Goal: Obtain resource: Download file/media

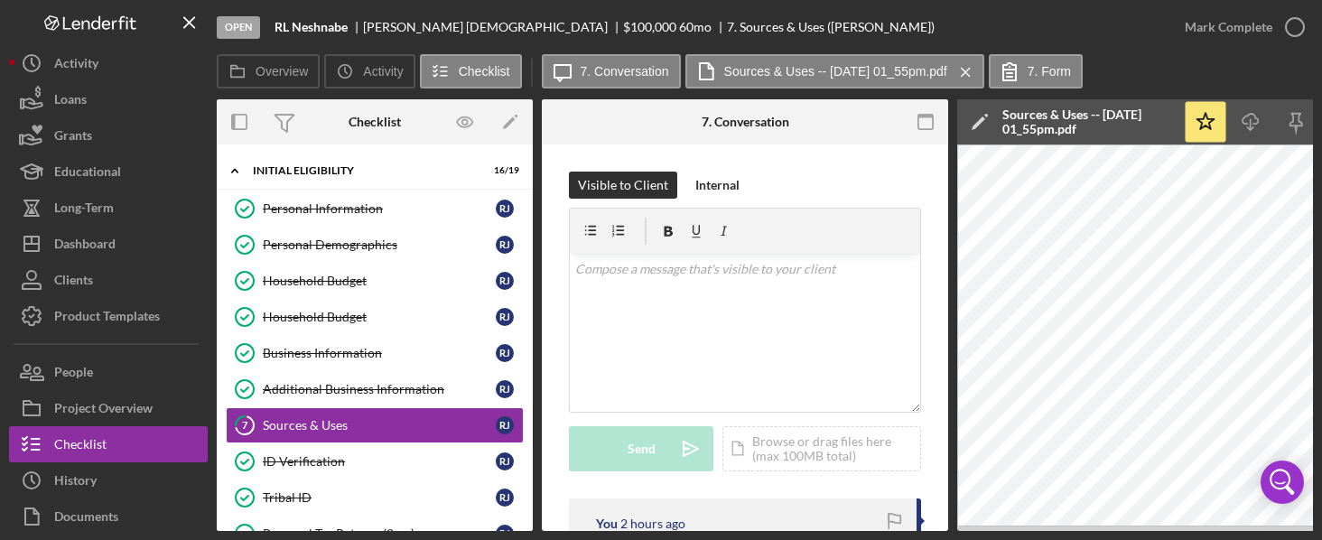
scroll to position [18, 0]
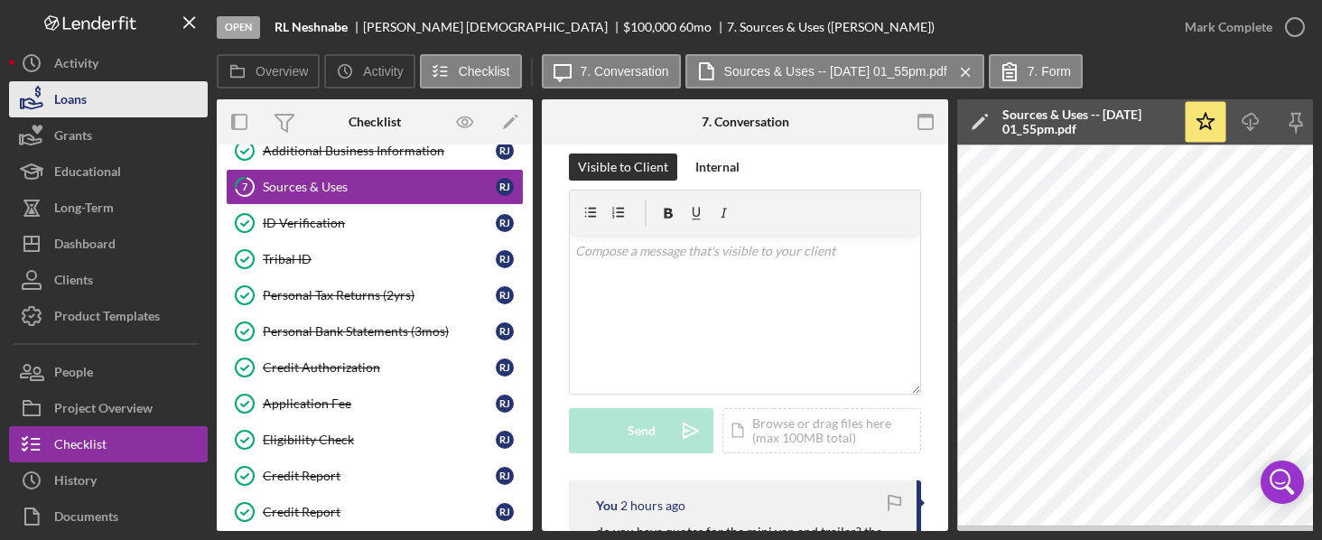
click at [74, 96] on div "Loans" at bounding box center [70, 101] width 33 height 41
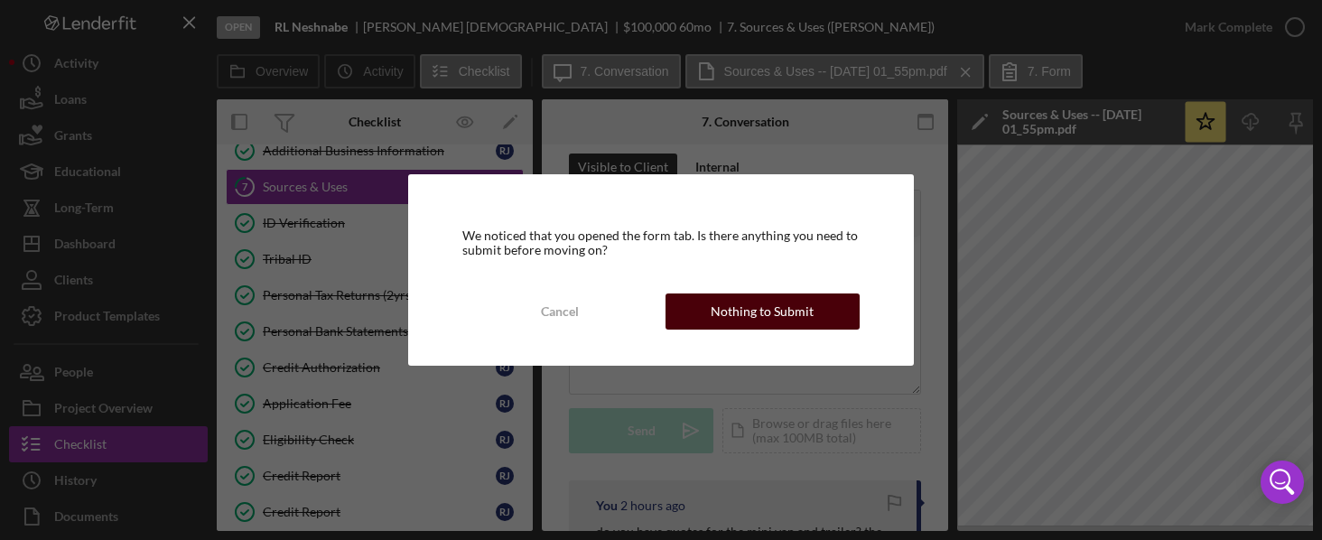
click at [769, 311] on div "Nothing to Submit" at bounding box center [762, 311] width 103 height 36
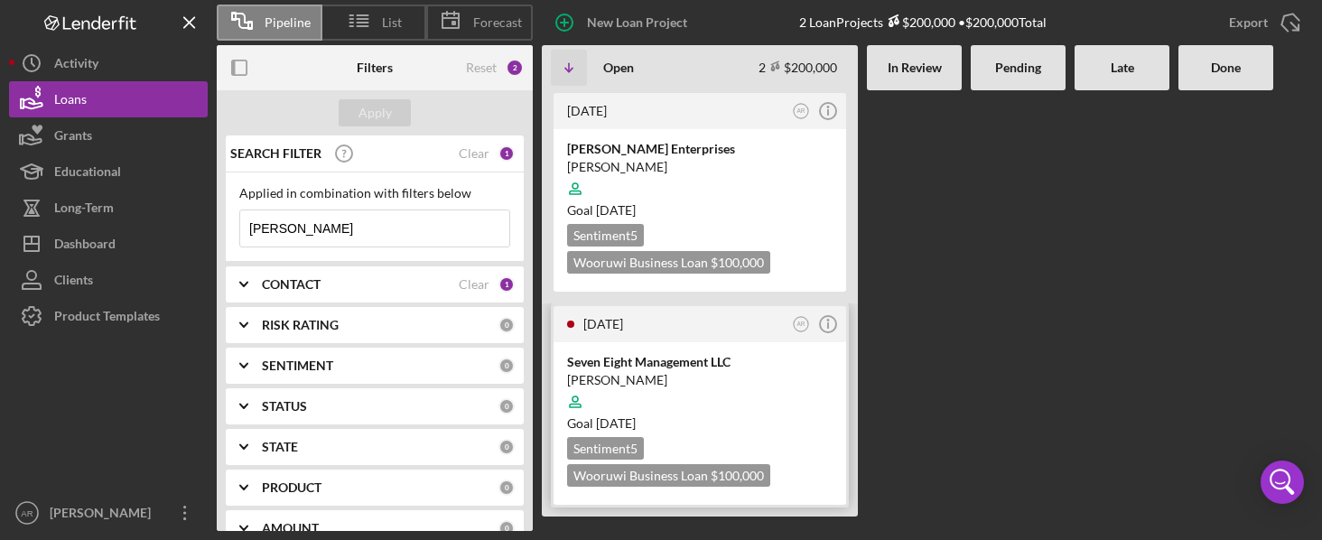
click at [615, 349] on div "Seven Eight Management LLC [PERSON_NAME] Goal [DATE] Sentiment 5 Wooruwi Busine…" at bounding box center [699, 423] width 293 height 163
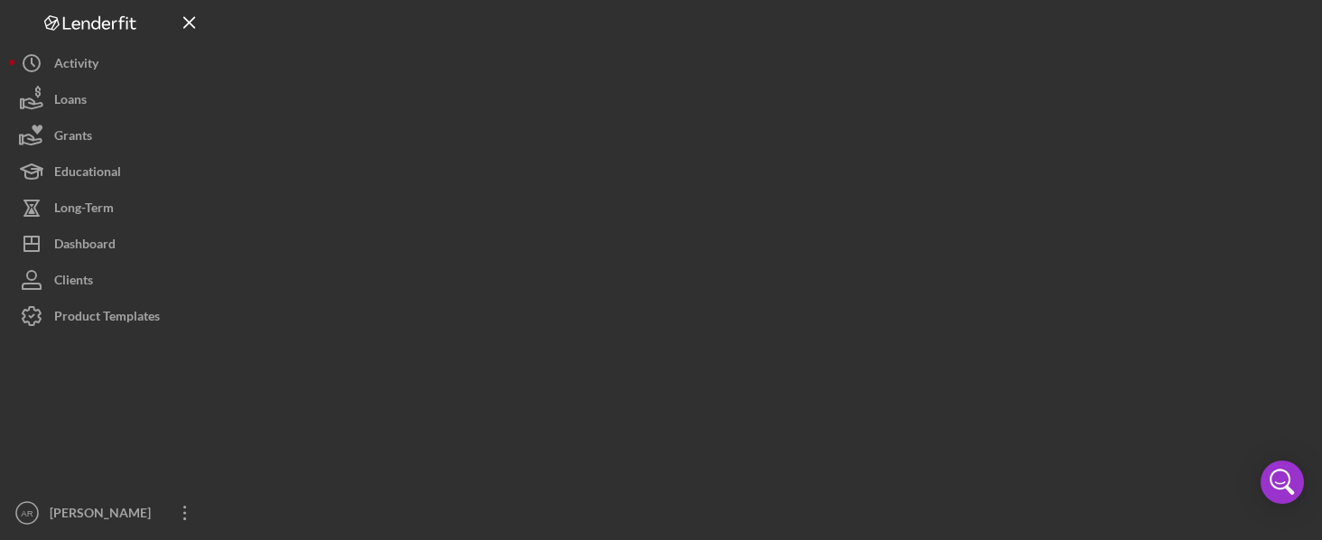
click at [615, 349] on div at bounding box center [765, 265] width 1096 height 531
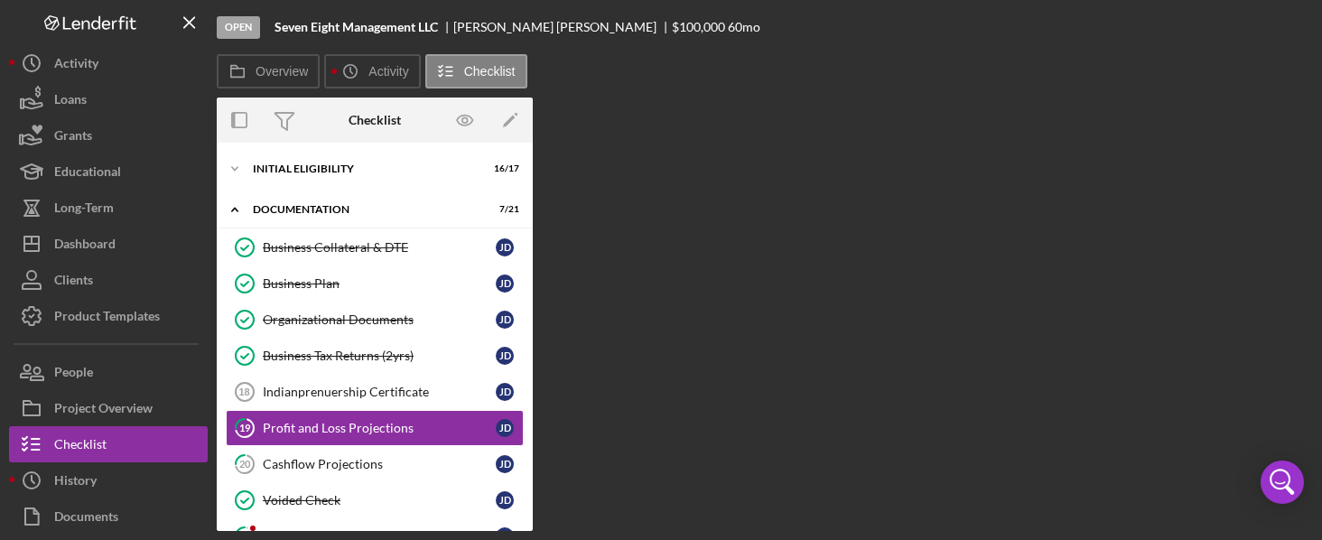
scroll to position [89, 0]
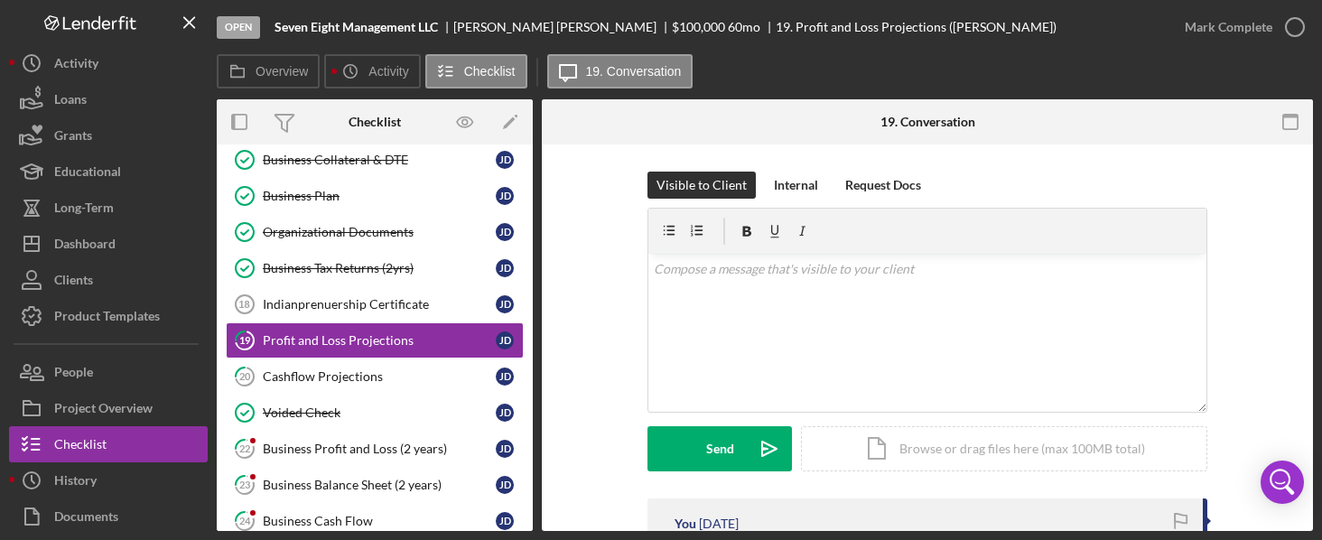
click at [581, 313] on div "Visible to Client Internal Request Docs v Color teal Color pink Remove color Ad…" at bounding box center [927, 335] width 717 height 327
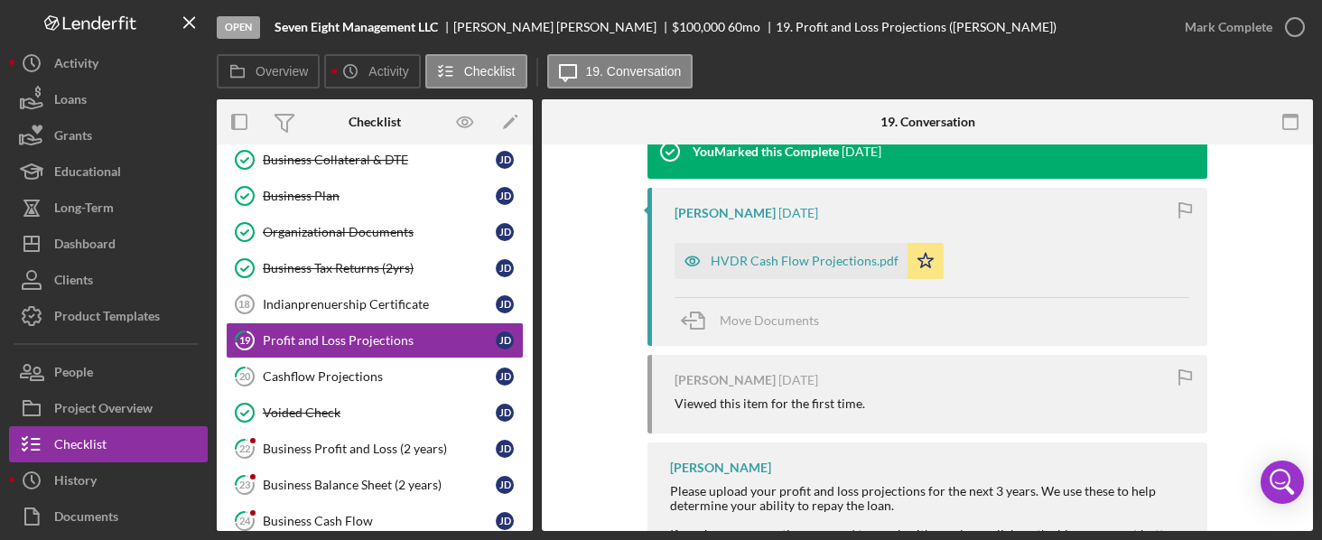
scroll to position [791, 0]
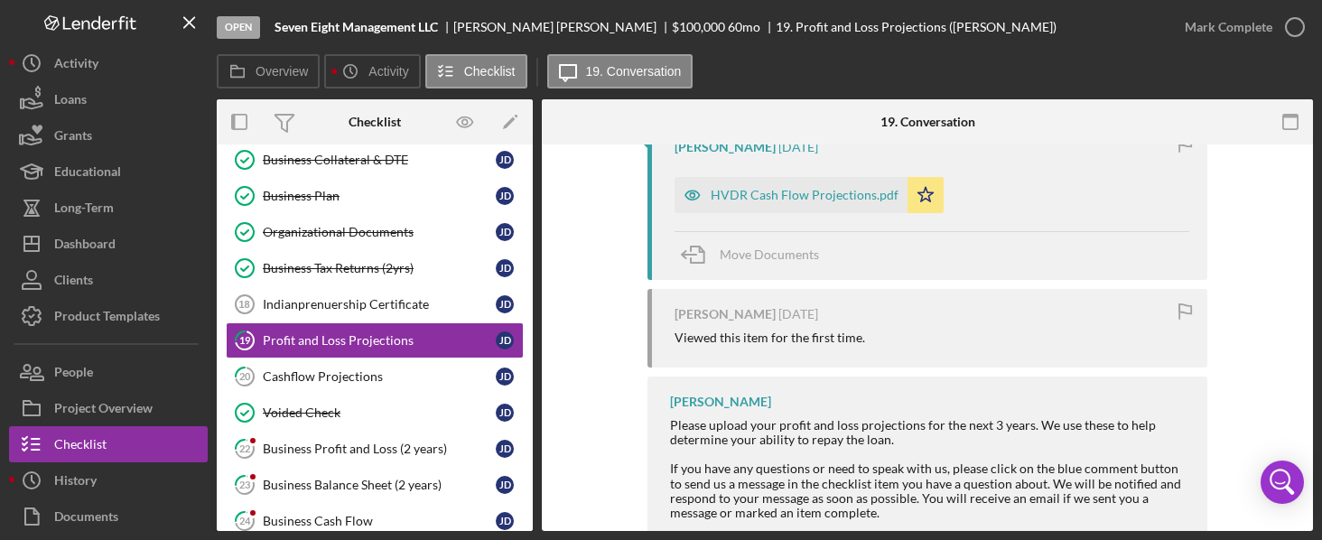
drag, startPoint x: 533, startPoint y: 305, endPoint x: 528, endPoint y: 285, distance: 20.4
click at [528, 285] on div "Overview Internal Workflow Stage Open Icon/Dropdown Arrow Archive (can unarchiv…" at bounding box center [765, 315] width 1096 height 432
click at [350, 221] on link "Organizational Documents Organizational Documents [PERSON_NAME]" at bounding box center [375, 232] width 298 height 36
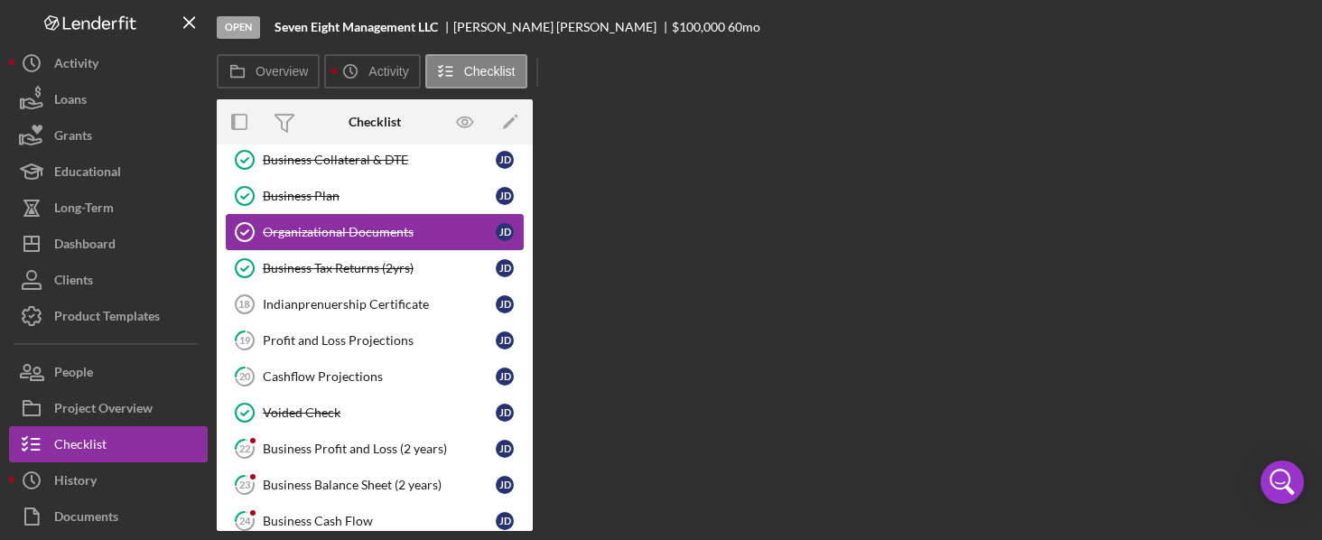
click at [350, 221] on link "Organizational Documents Organizational Documents [PERSON_NAME]" at bounding box center [375, 232] width 298 height 36
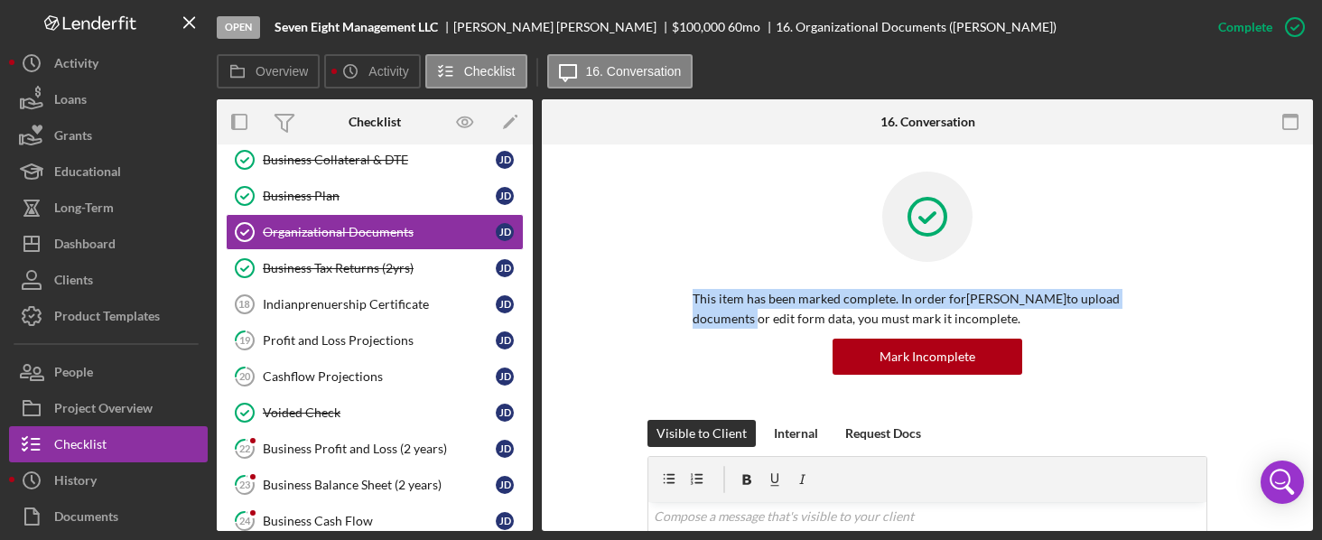
drag, startPoint x: 1306, startPoint y: 221, endPoint x: 1320, endPoint y: 289, distance: 69.2
click at [1320, 289] on div "Open Seven Eight Management LLC [PERSON_NAME] $100,000 $100,000 60 mo 16. Organ…" at bounding box center [661, 270] width 1322 height 540
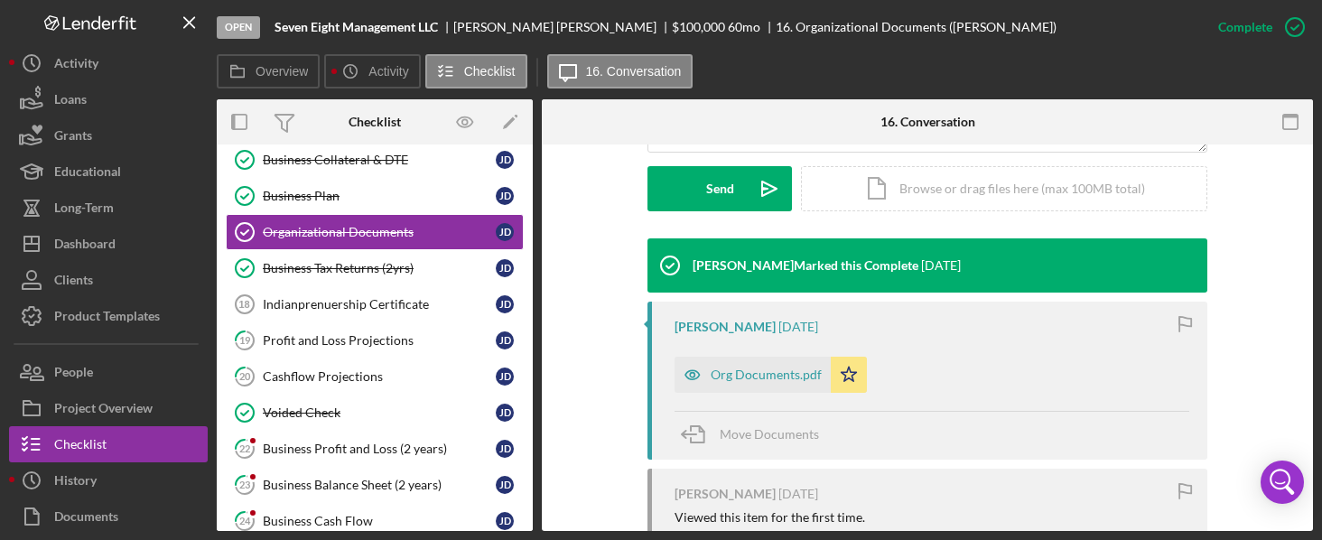
scroll to position [513, 0]
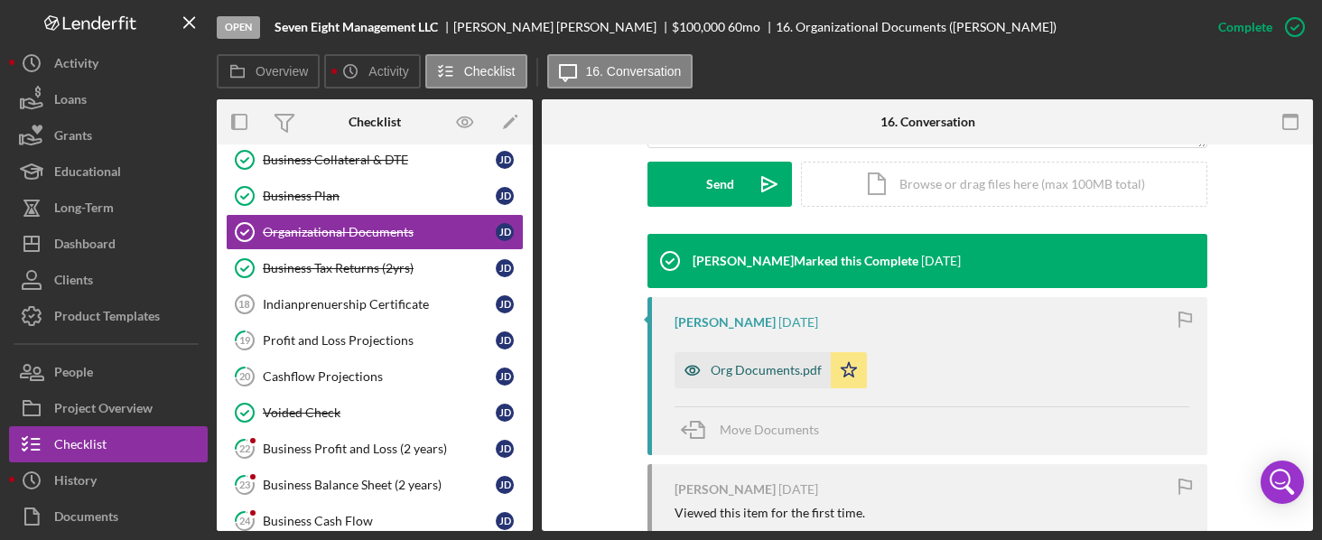
click at [751, 364] on div "Org Documents.pdf" at bounding box center [766, 370] width 111 height 14
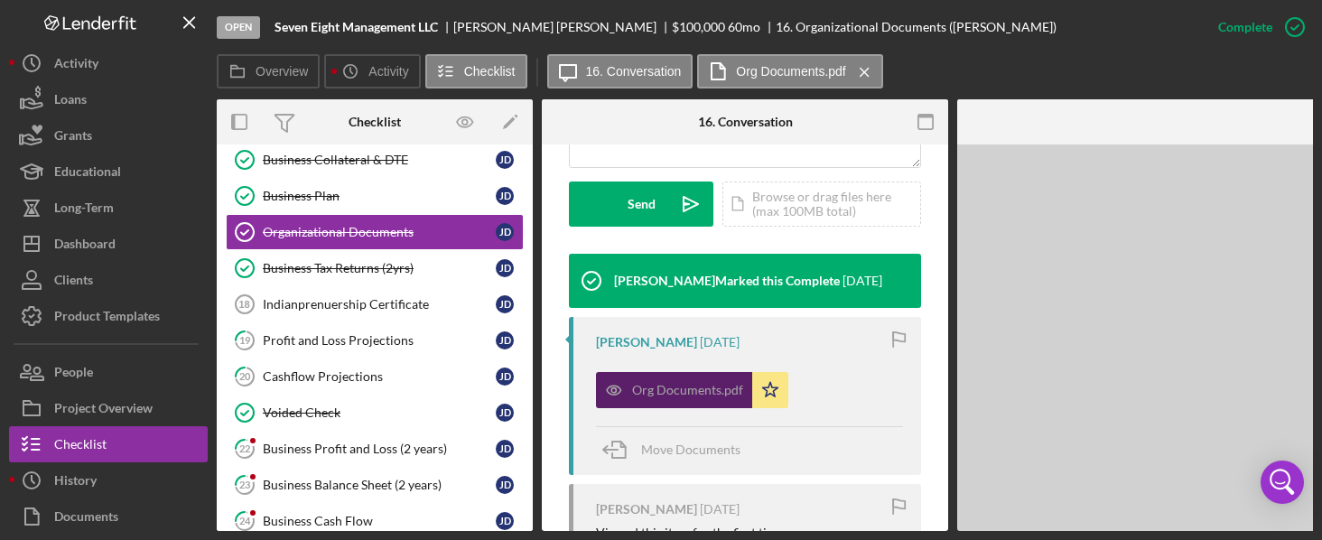
click at [751, 372] on button "Org Documents.pdf Icon/Star" at bounding box center [692, 390] width 192 height 36
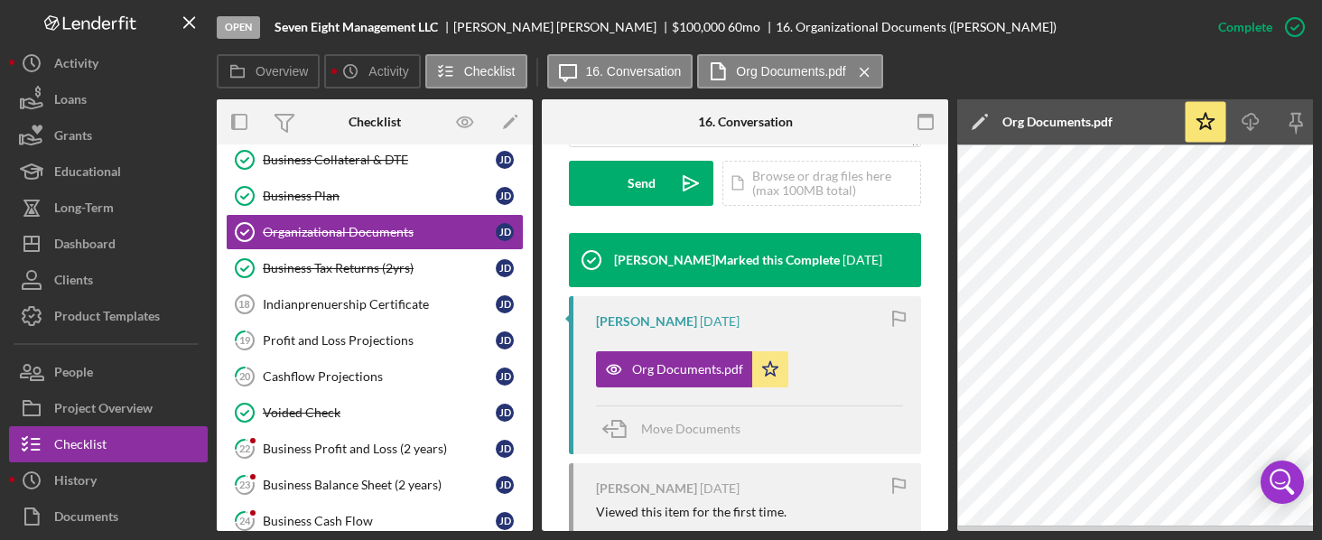
drag, startPoint x: 994, startPoint y: 532, endPoint x: 1256, endPoint y: 527, distance: 261.9
click at [1256, 527] on div "Open Seven Eight Management LLC [PERSON_NAME] $100,000 $100,000 60 mo 16. Organ…" at bounding box center [661, 270] width 1322 height 540
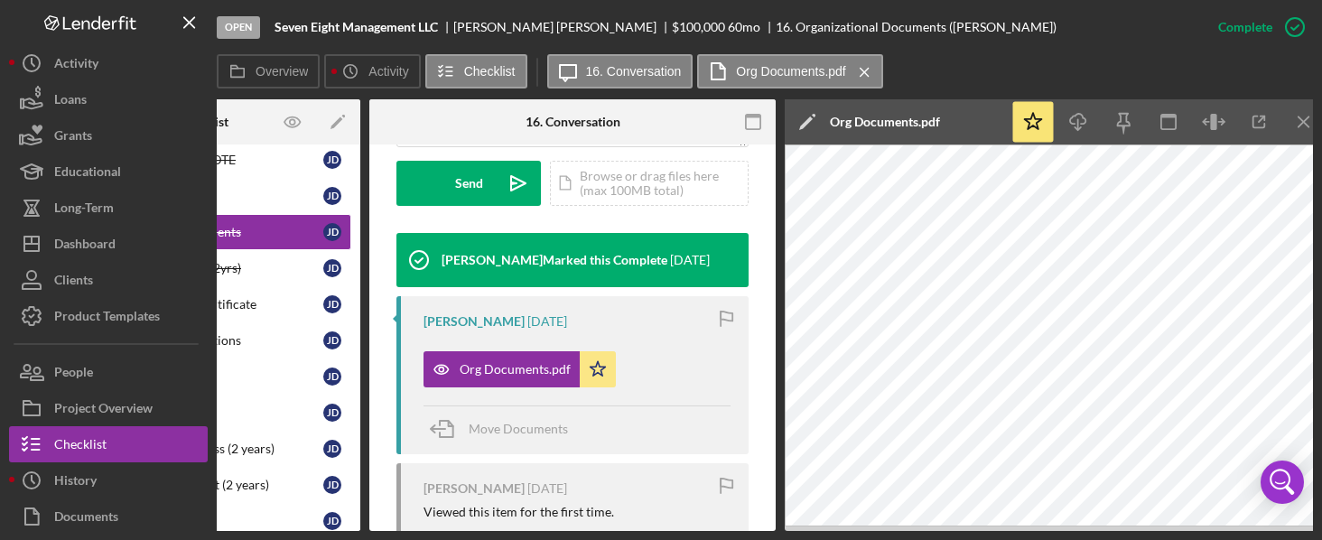
scroll to position [0, 173]
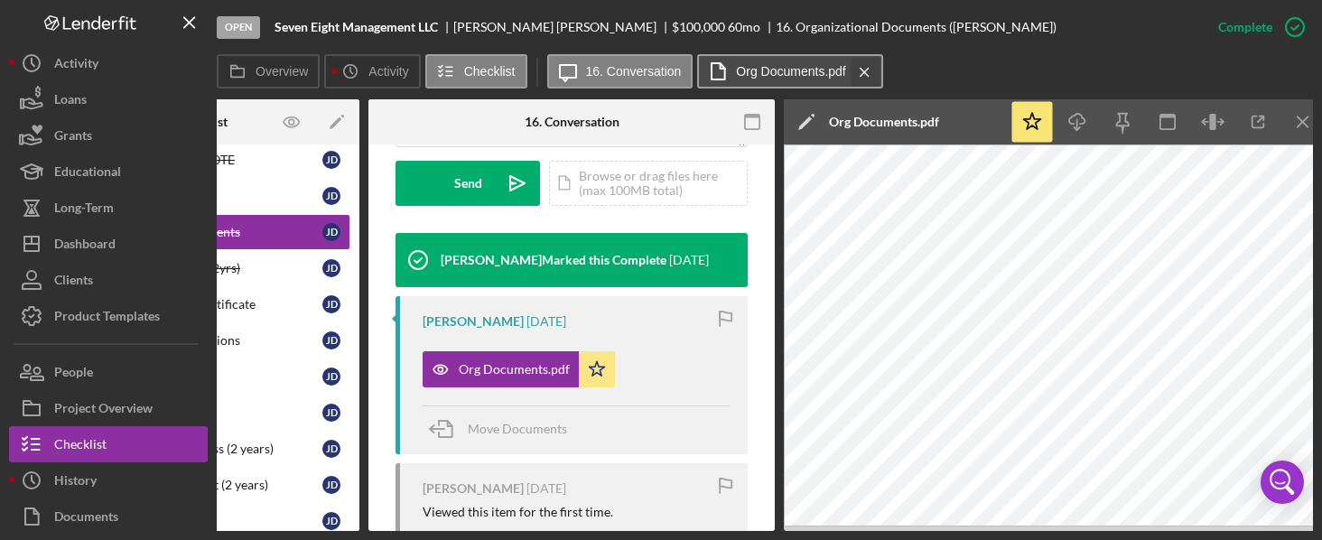
click at [857, 70] on icon "Icon/Menu Close" at bounding box center [865, 72] width 32 height 45
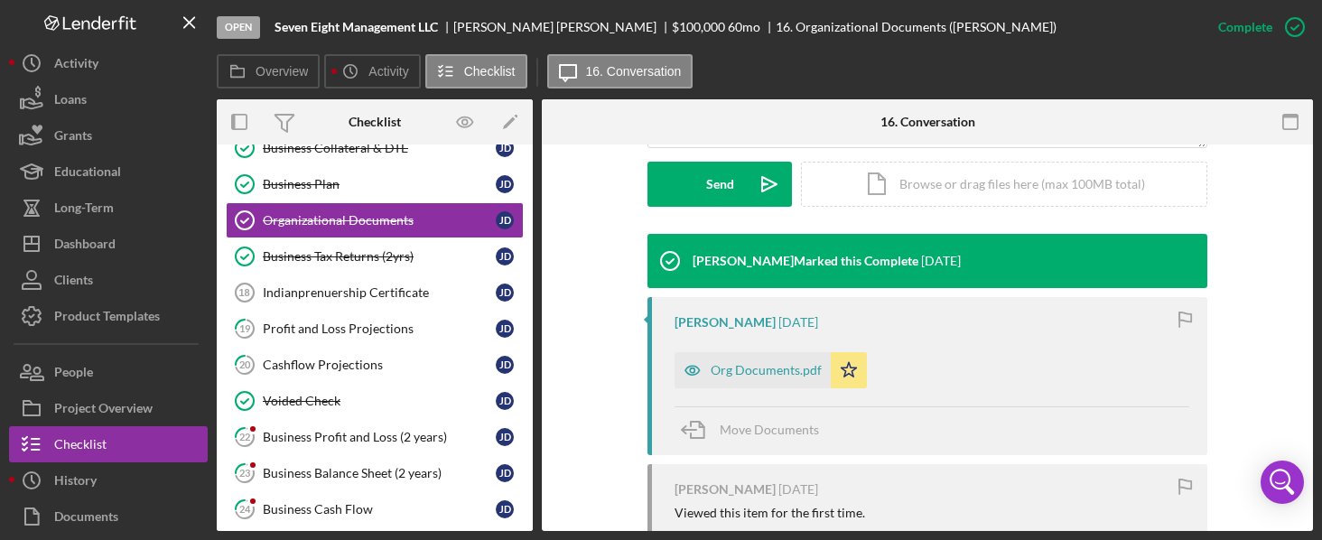
scroll to position [0, 0]
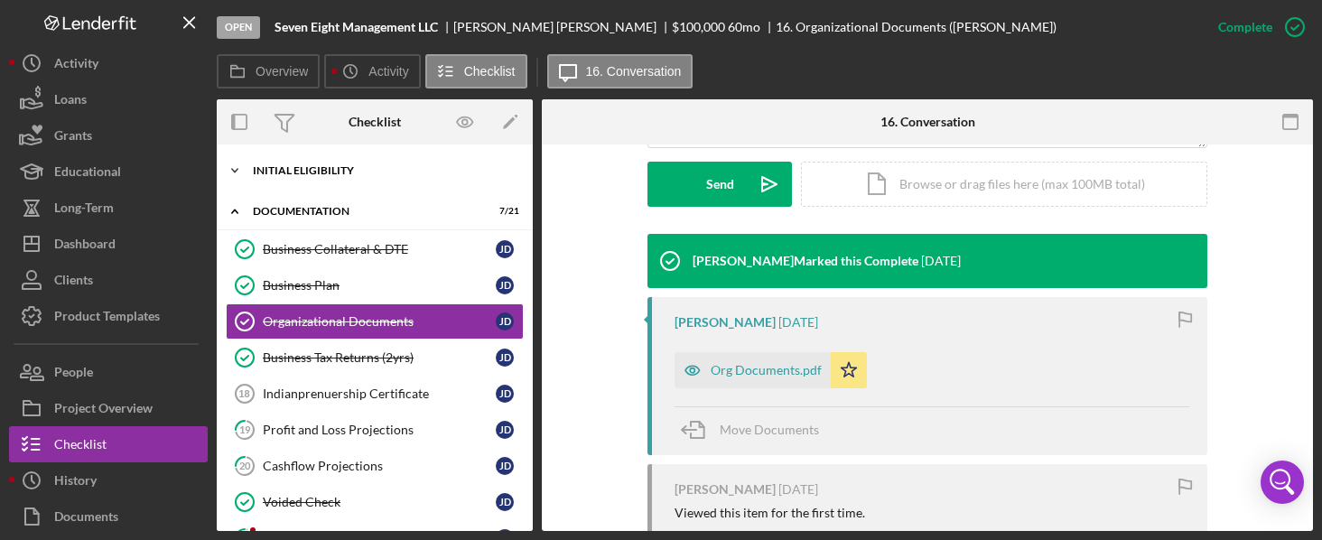
click at [237, 171] on icon "Icon/Expander" at bounding box center [235, 171] width 36 height 36
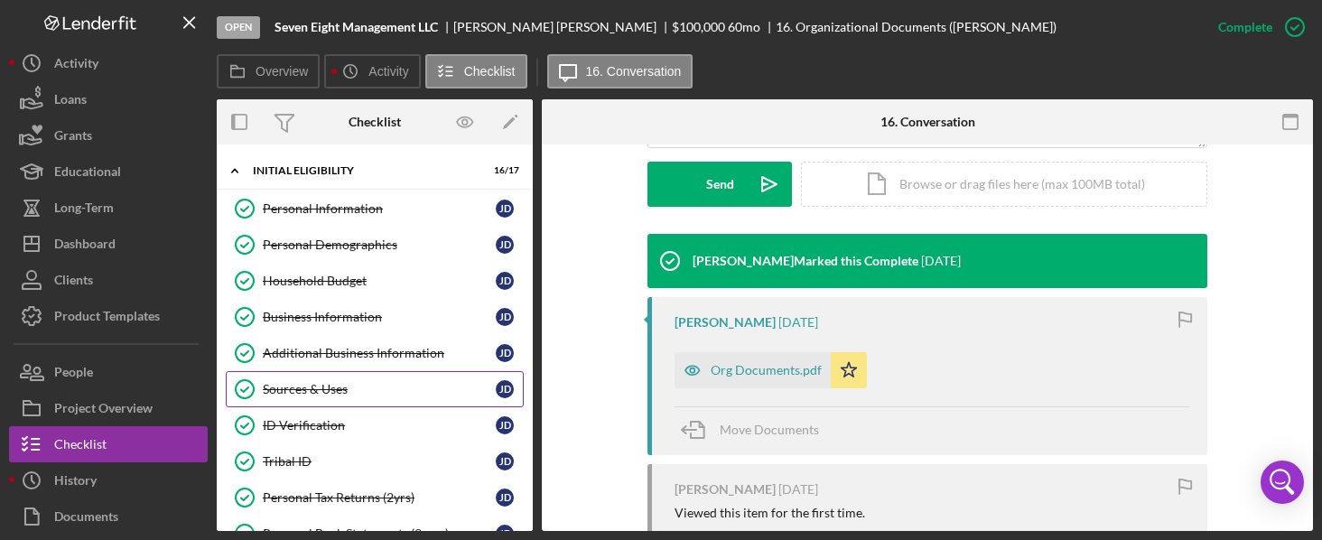
click at [319, 382] on div "Sources & Uses" at bounding box center [379, 389] width 233 height 14
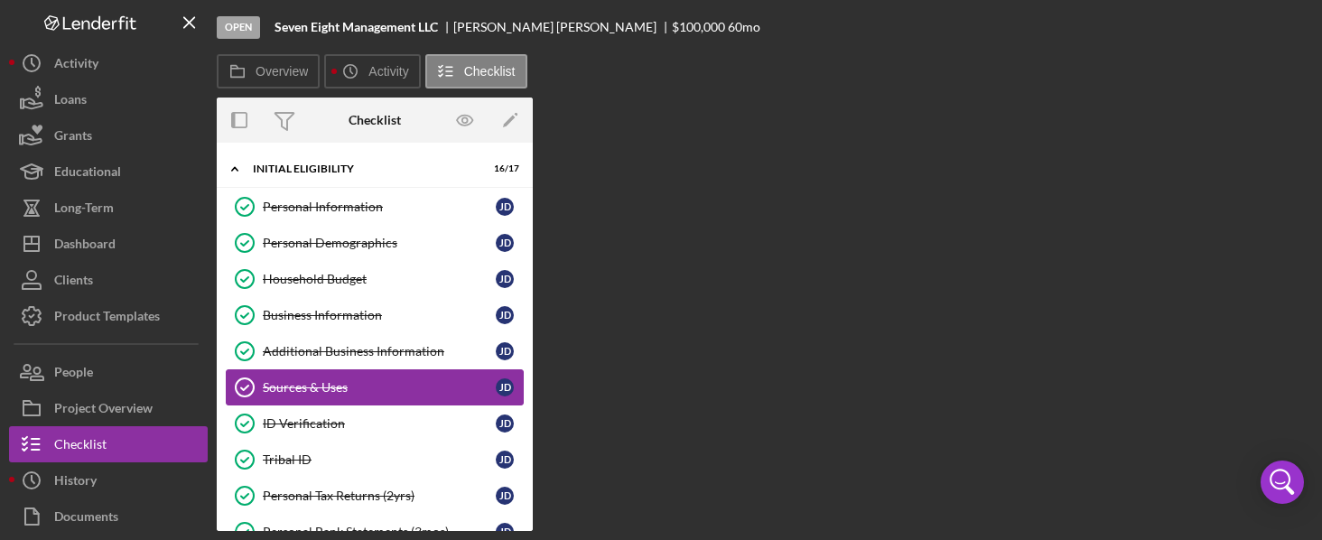
click at [319, 380] on div "Sources & Uses" at bounding box center [379, 387] width 233 height 14
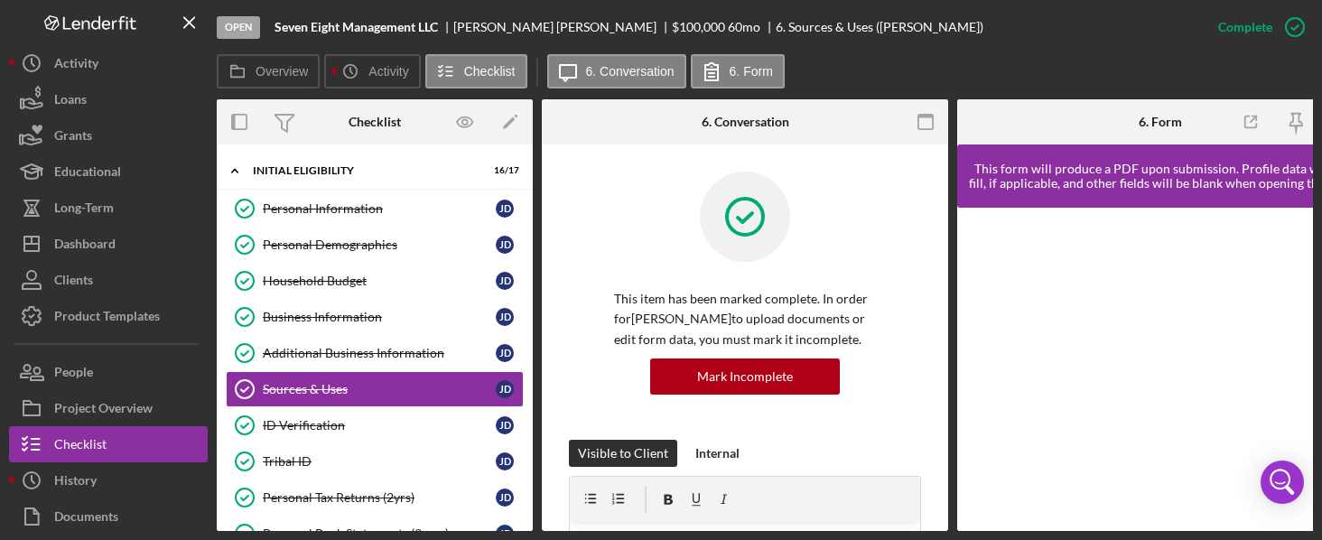
drag, startPoint x: 940, startPoint y: 208, endPoint x: 946, endPoint y: 284, distance: 76.1
click at [946, 284] on div "Sources & Uses Sources & Uses This item has been marked complete. In order for …" at bounding box center [745, 337] width 406 height 386
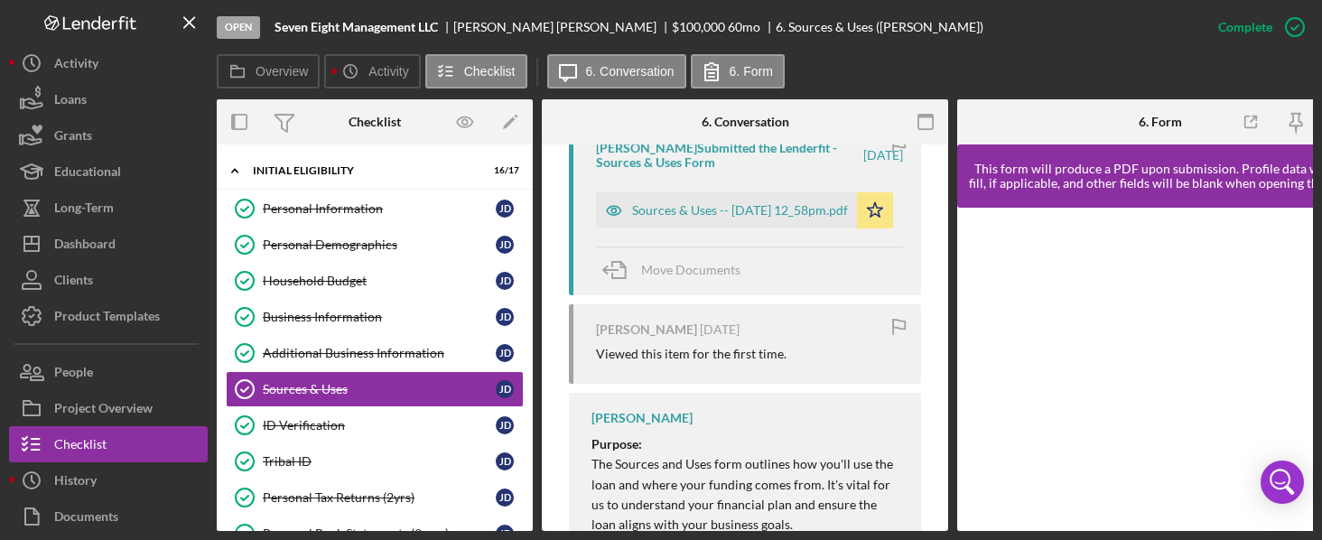
scroll to position [681, 0]
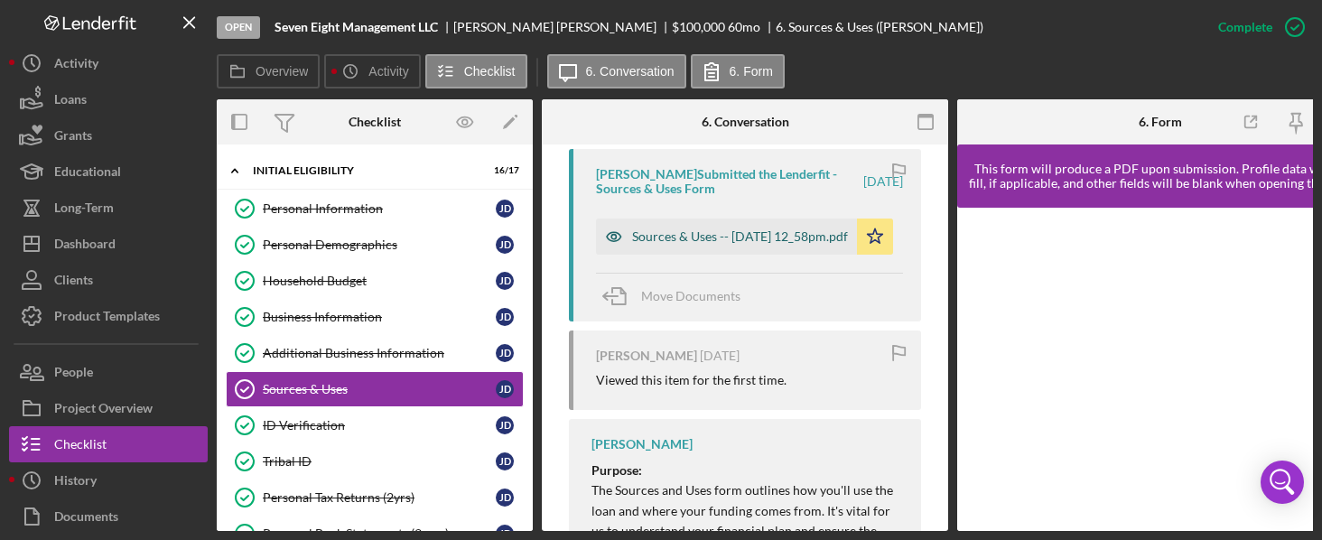
click at [719, 229] on div "Sources & Uses -- [DATE] 12_58pm.pdf" at bounding box center [740, 236] width 216 height 14
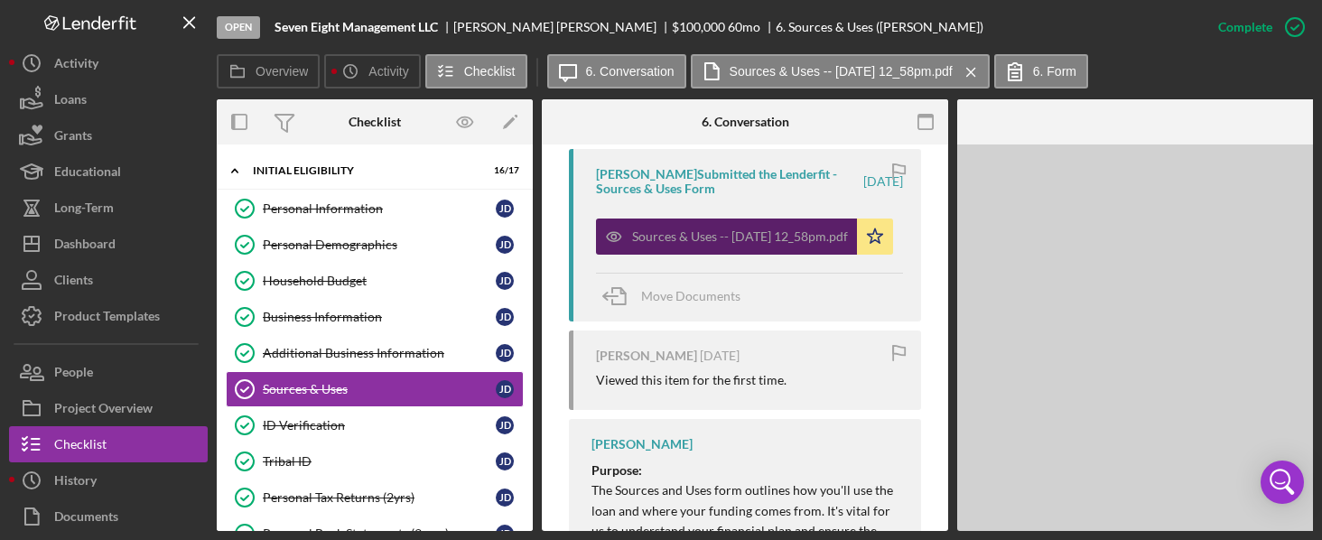
click at [719, 229] on div "Sources & Uses -- [DATE] 12_58pm.pdf" at bounding box center [740, 236] width 216 height 14
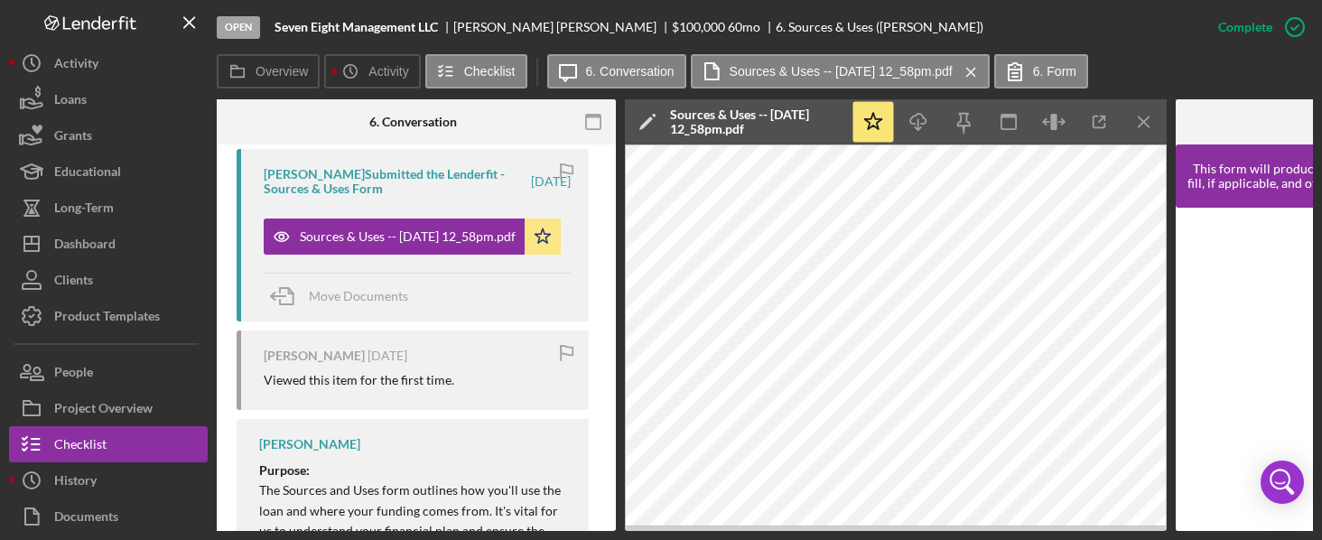
scroll to position [721, 0]
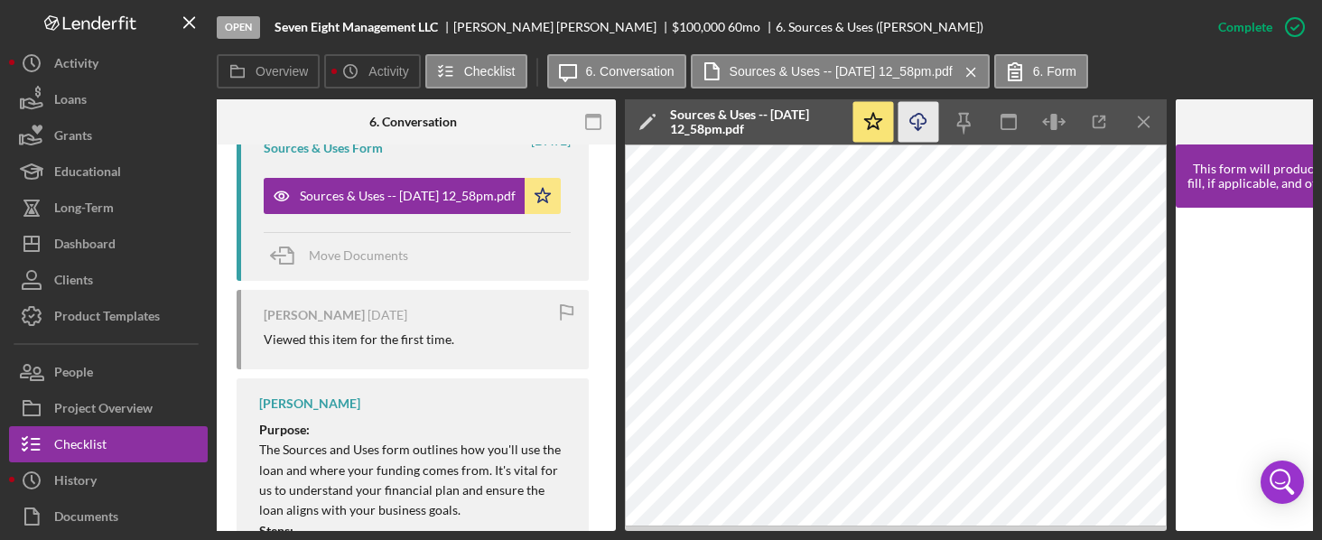
click at [915, 127] on polyline "button" at bounding box center [918, 128] width 6 height 3
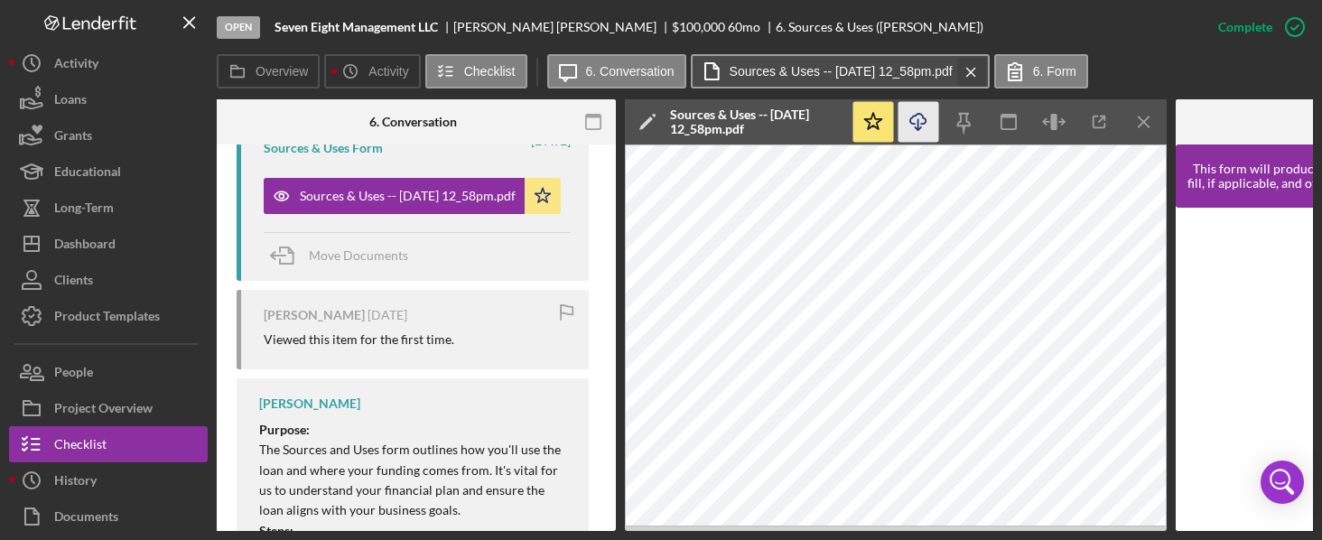
click at [987, 67] on icon "Icon/Menu Close" at bounding box center [971, 72] width 32 height 45
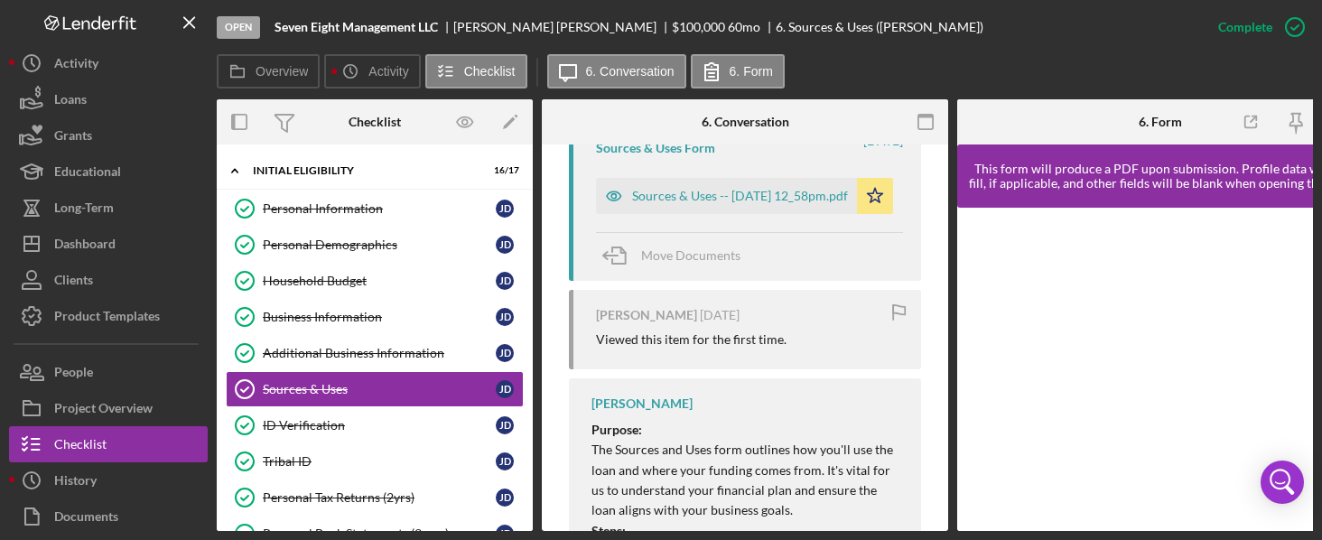
scroll to position [0, 0]
click at [312, 355] on div "Additional Business Information" at bounding box center [379, 353] width 233 height 14
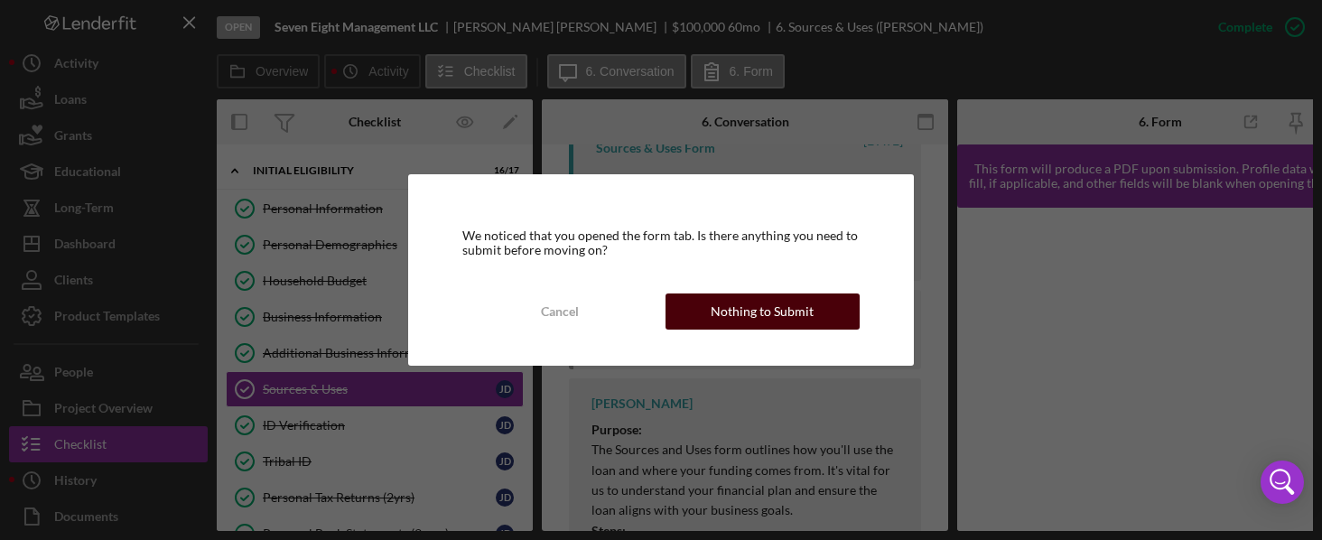
click at [761, 322] on div "Nothing to Submit" at bounding box center [762, 311] width 103 height 36
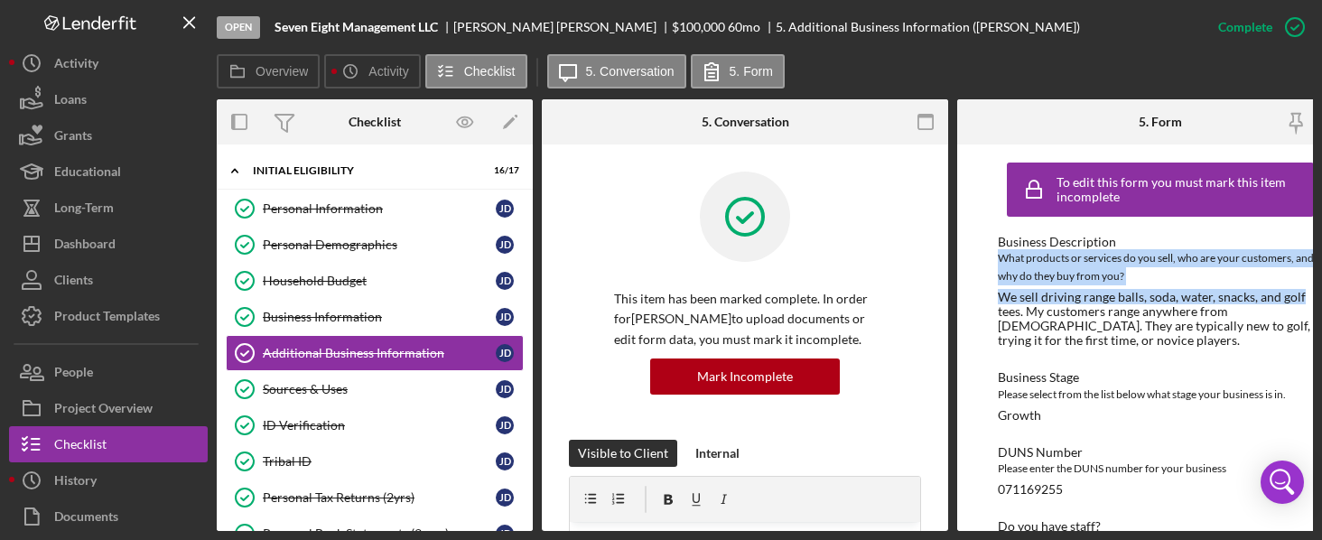
drag, startPoint x: 1315, startPoint y: 243, endPoint x: 1313, endPoint y: 290, distance: 47.0
click at [1313, 290] on div "Open Seven Eight Management LLC [PERSON_NAME] $100,000 $100,000 60 mo 5. Additi…" at bounding box center [661, 270] width 1322 height 540
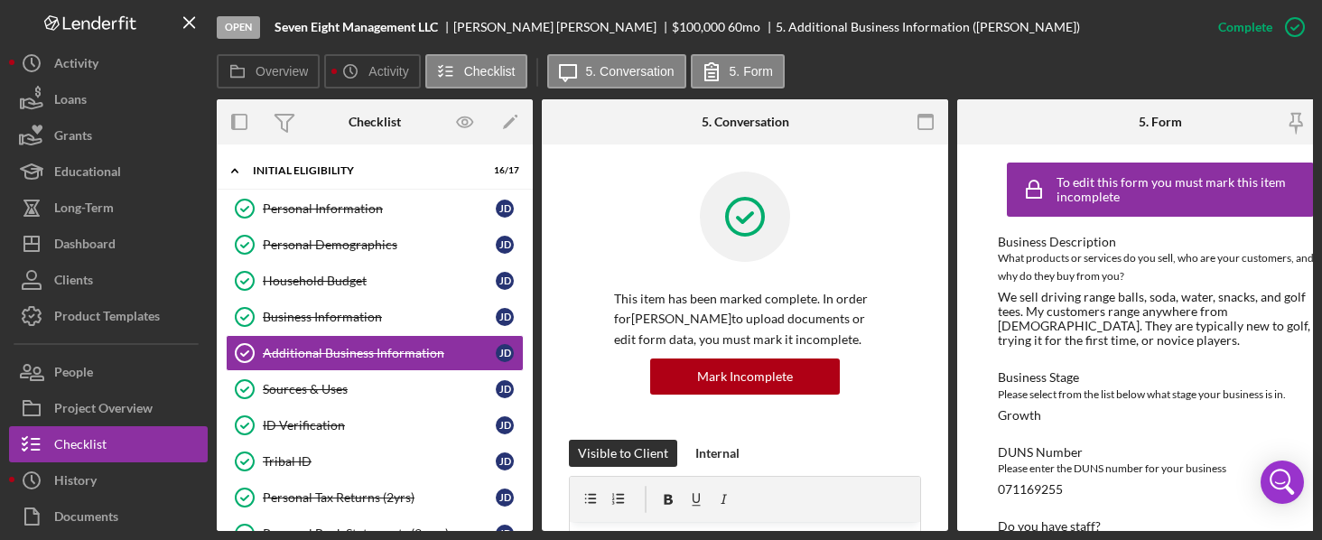
click at [1204, 458] on div "DUNS Number" at bounding box center [1160, 452] width 325 height 14
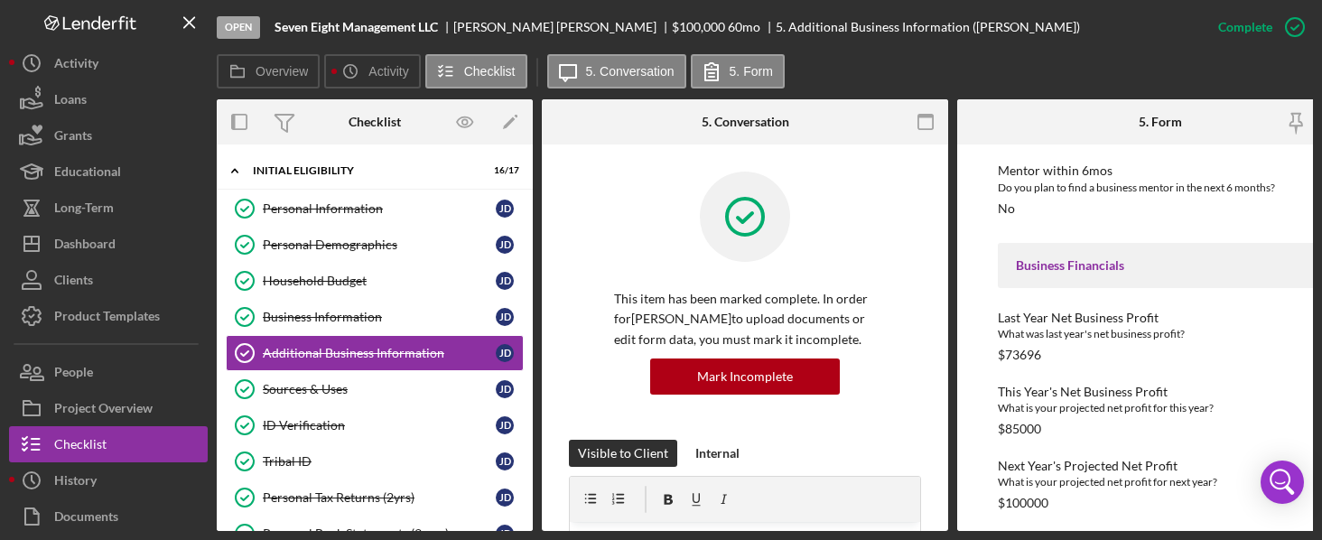
scroll to position [1524, 0]
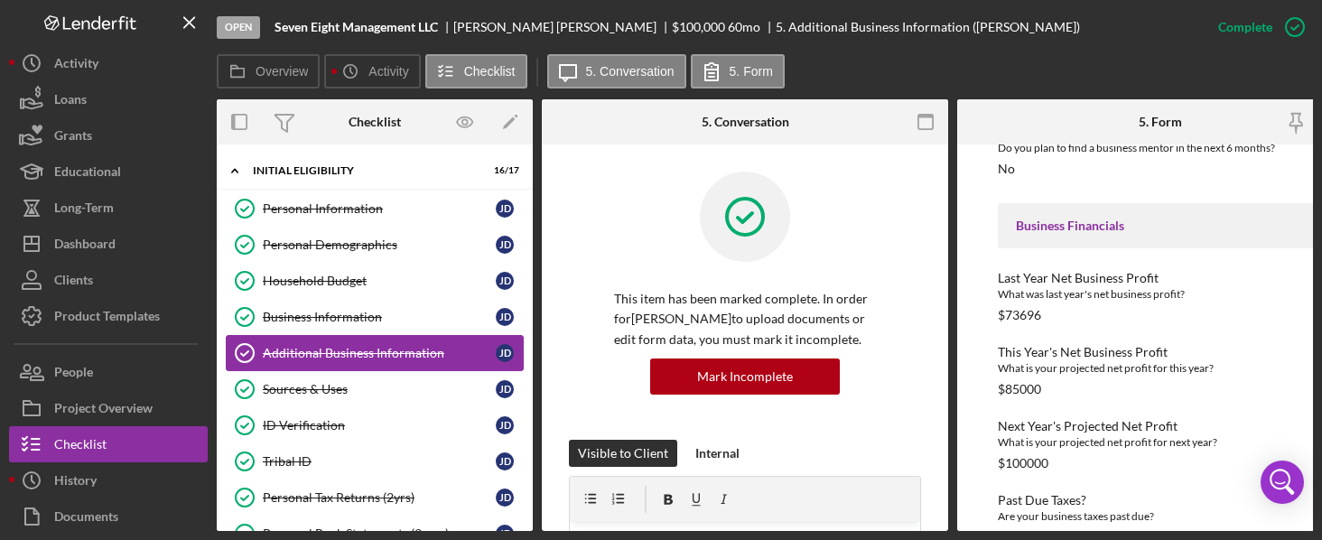
click at [409, 350] on div "Additional Business Information" at bounding box center [379, 353] width 233 height 14
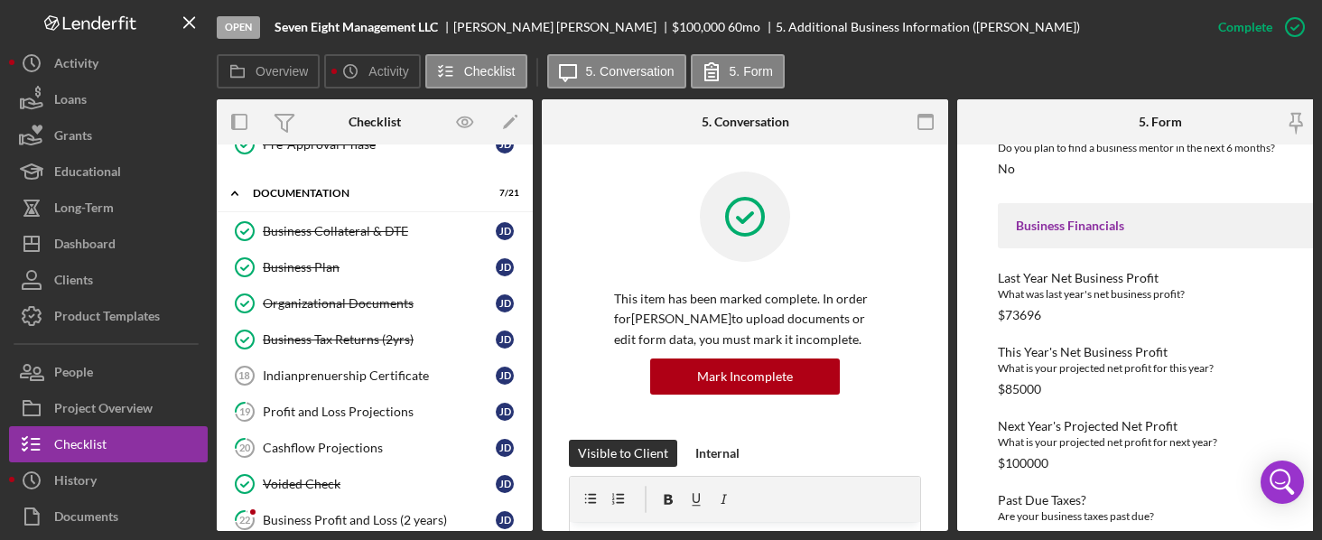
scroll to position [682, 0]
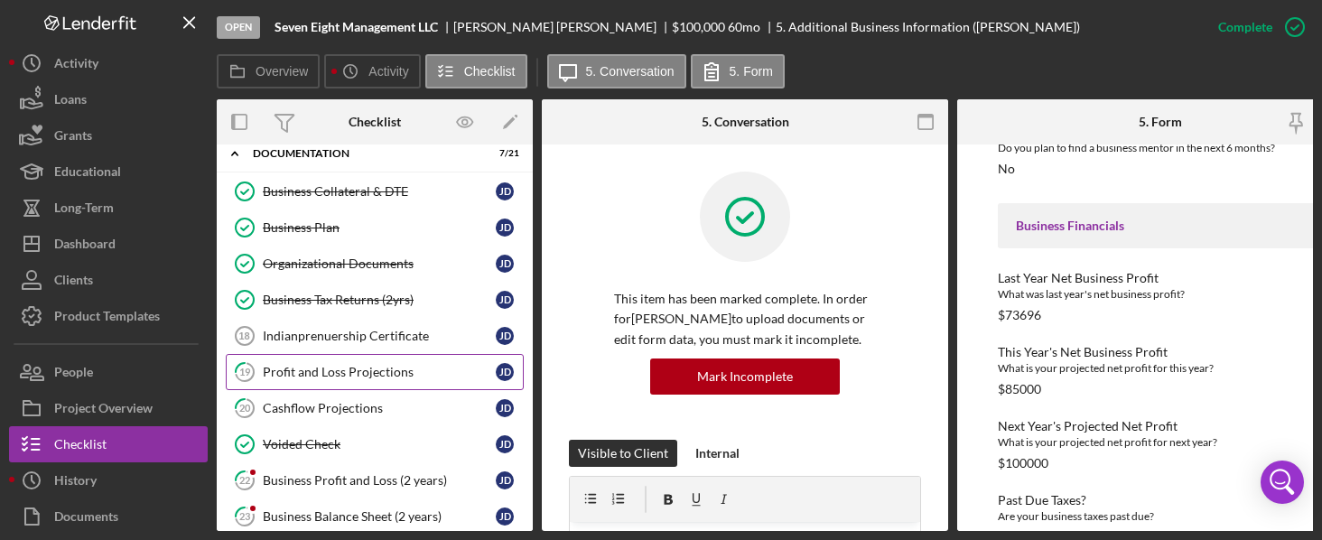
click at [358, 358] on link "19 Profit and Loss Projections [PERSON_NAME]" at bounding box center [375, 372] width 298 height 36
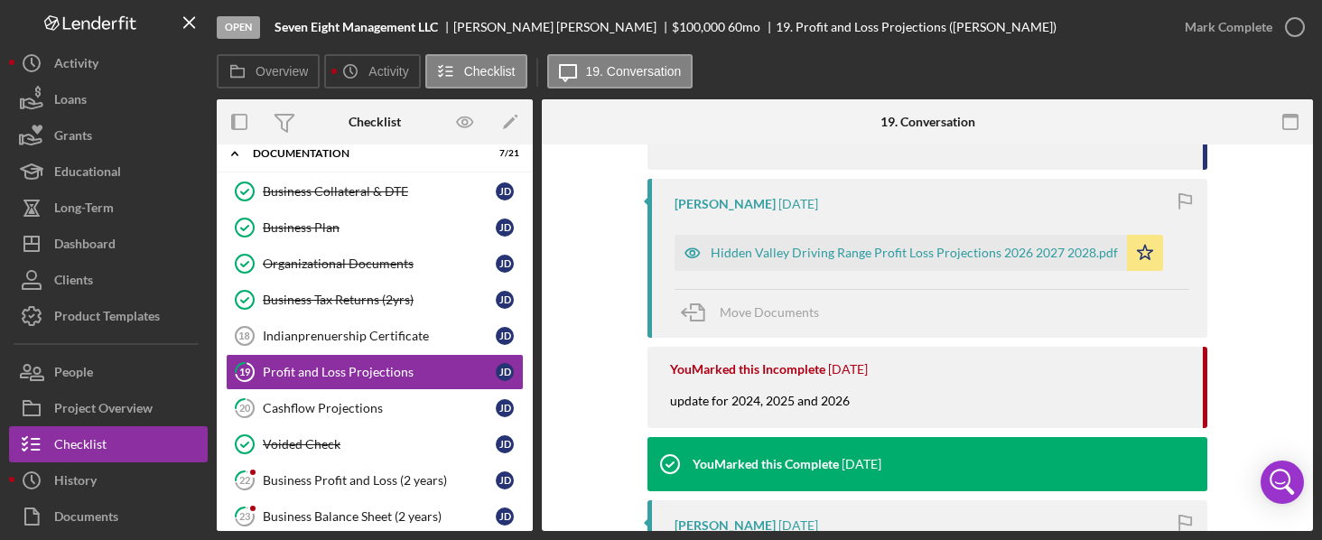
scroll to position [436, 0]
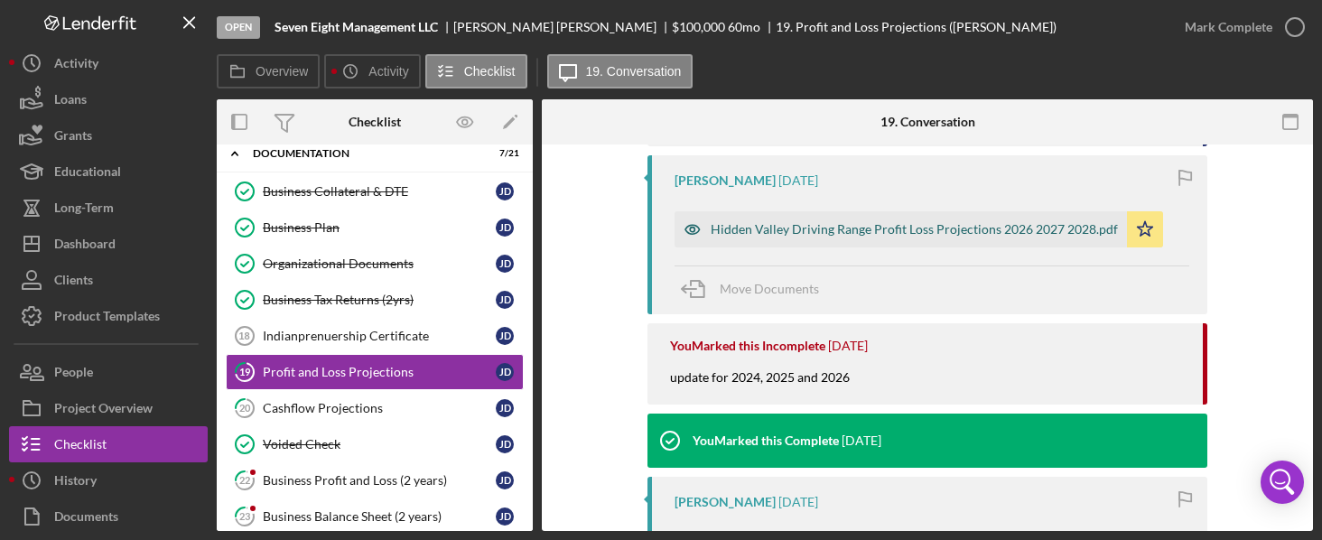
click at [873, 223] on div "Hidden Valley Driving Range Profit Loss Projections 2026 2027 2028.pdf" at bounding box center [914, 229] width 407 height 14
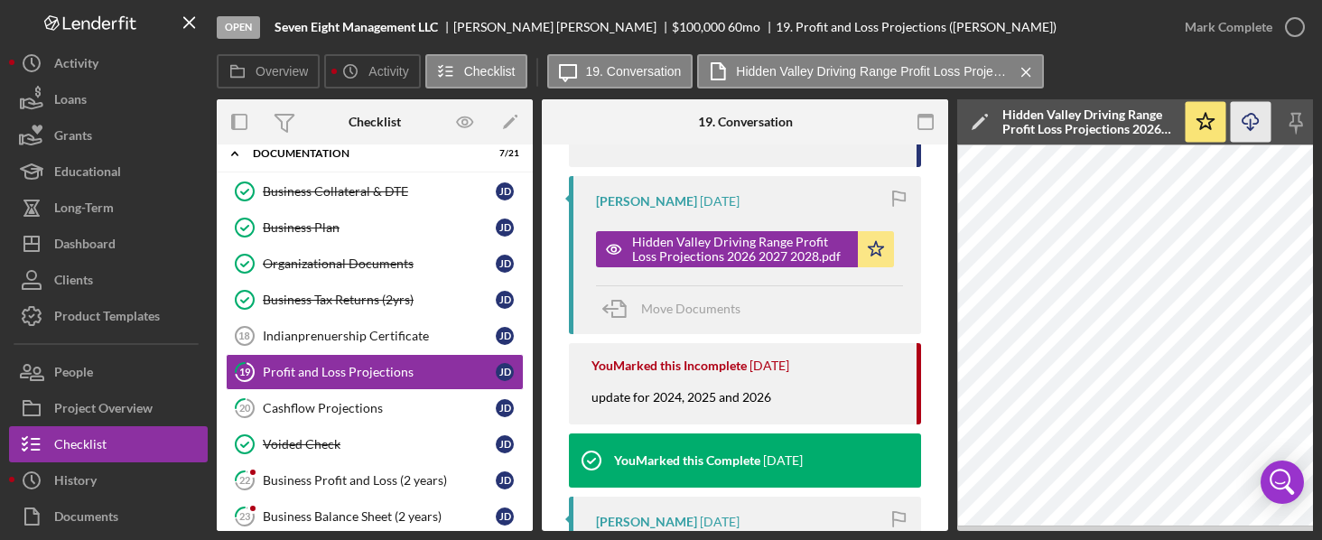
click at [1248, 121] on icon "Icon/Download" at bounding box center [1251, 122] width 41 height 41
click at [362, 414] on link "20 Cashflow Projections [PERSON_NAME]" at bounding box center [375, 408] width 298 height 36
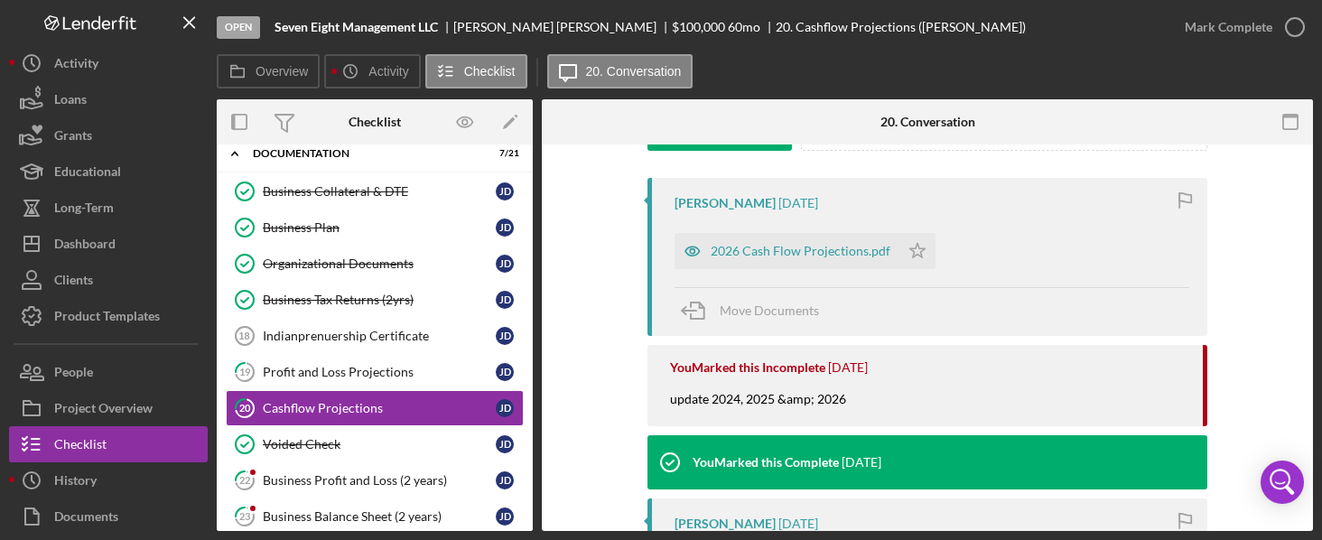
scroll to position [332, 0]
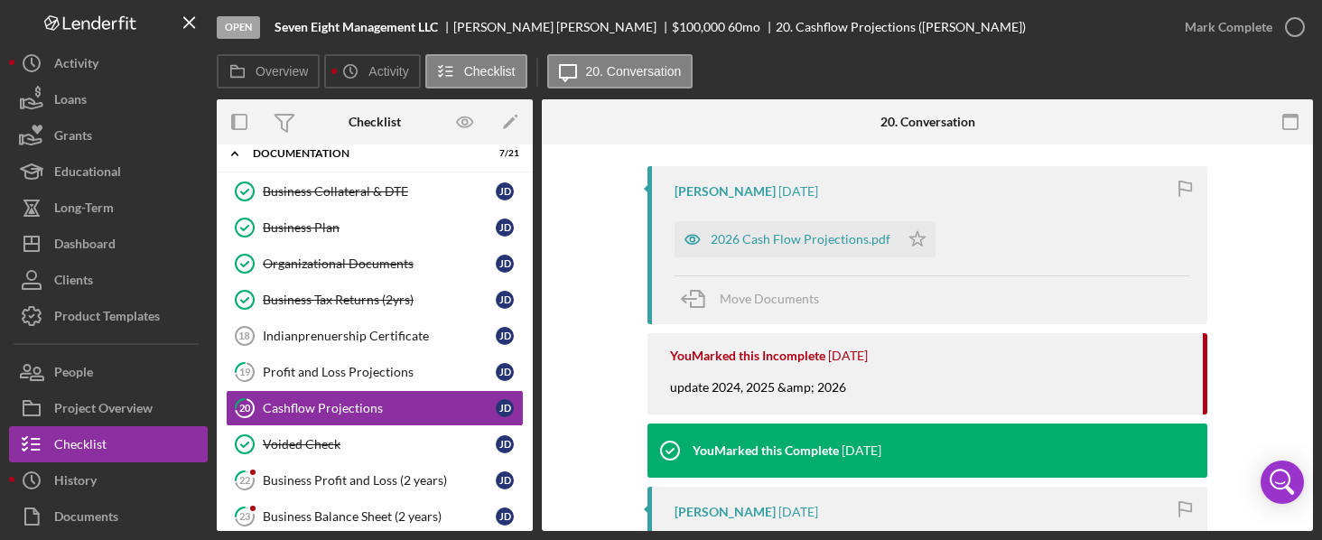
drag, startPoint x: 1307, startPoint y: 321, endPoint x: 1316, endPoint y: 358, distance: 38.1
click at [1316, 358] on div "Open Seven Eight Management LLC [PERSON_NAME] $100,000 $100,000 60 mo 20. Cashf…" at bounding box center [661, 270] width 1322 height 540
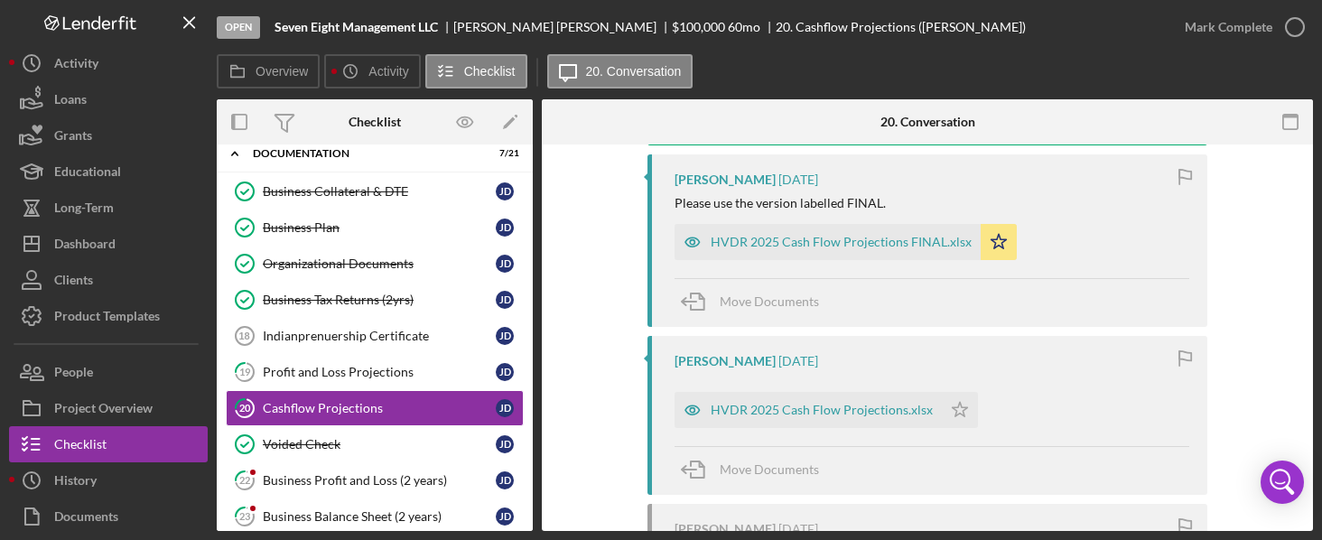
scroll to position [669, 0]
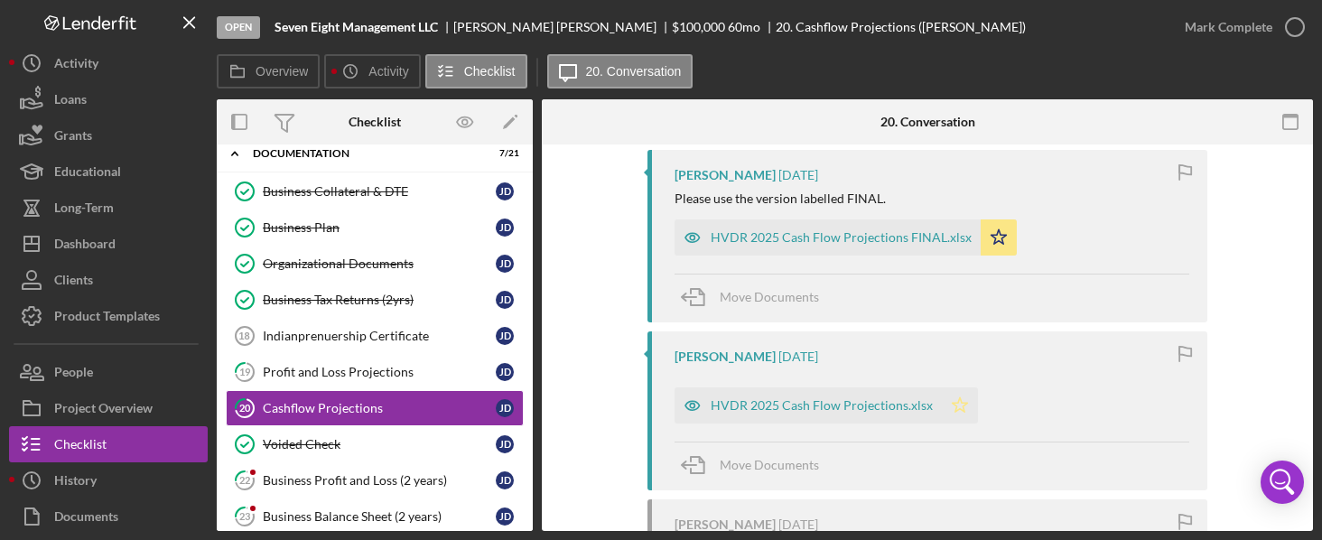
click at [949, 398] on icon "Icon/Star" at bounding box center [960, 405] width 36 height 36
click at [850, 237] on div "HVDR 2025 Cash Flow Projections FINAL.xlsx" at bounding box center [841, 237] width 261 height 14
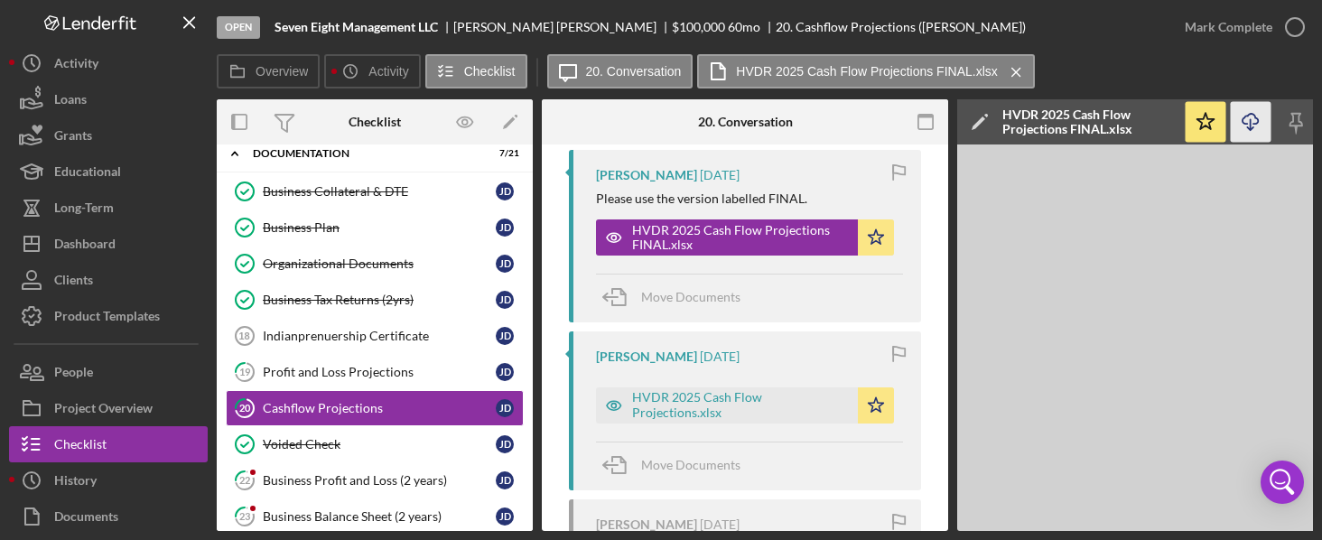
click at [1240, 116] on icon "Icon/Download" at bounding box center [1251, 122] width 41 height 41
drag, startPoint x: 942, startPoint y: 385, endPoint x: 945, endPoint y: 310, distance: 75.0
click at [945, 310] on div "20 Cashflow Projections Visible to Client Internal Request Docs v Color teal Co…" at bounding box center [745, 337] width 406 height 386
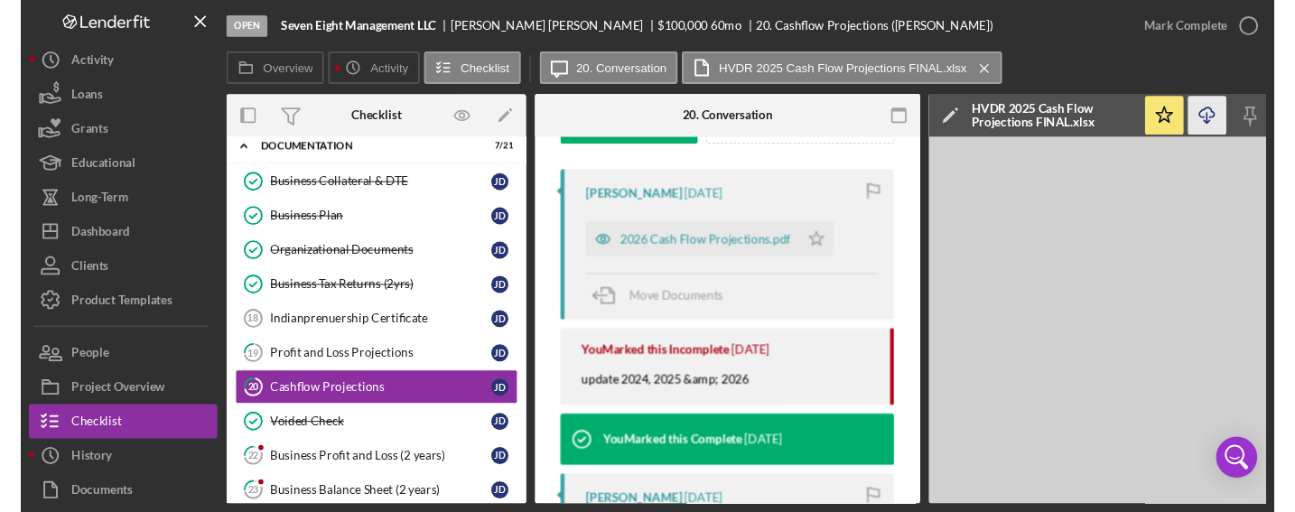
scroll to position [308, 0]
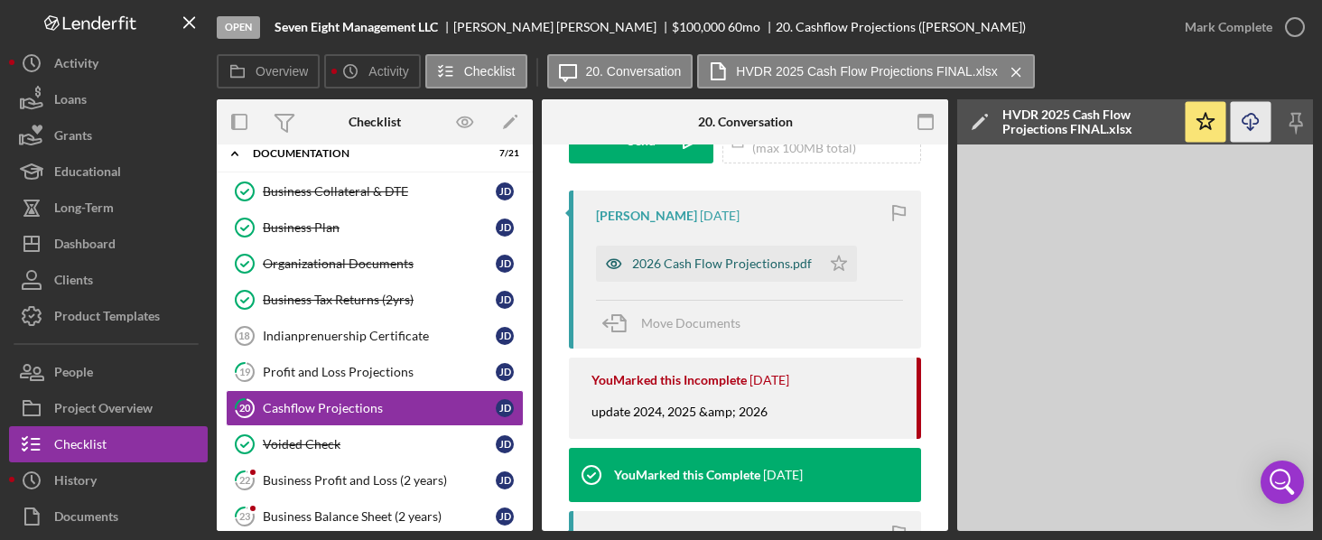
click at [750, 276] on div "2026 Cash Flow Projections.pdf" at bounding box center [708, 264] width 225 height 36
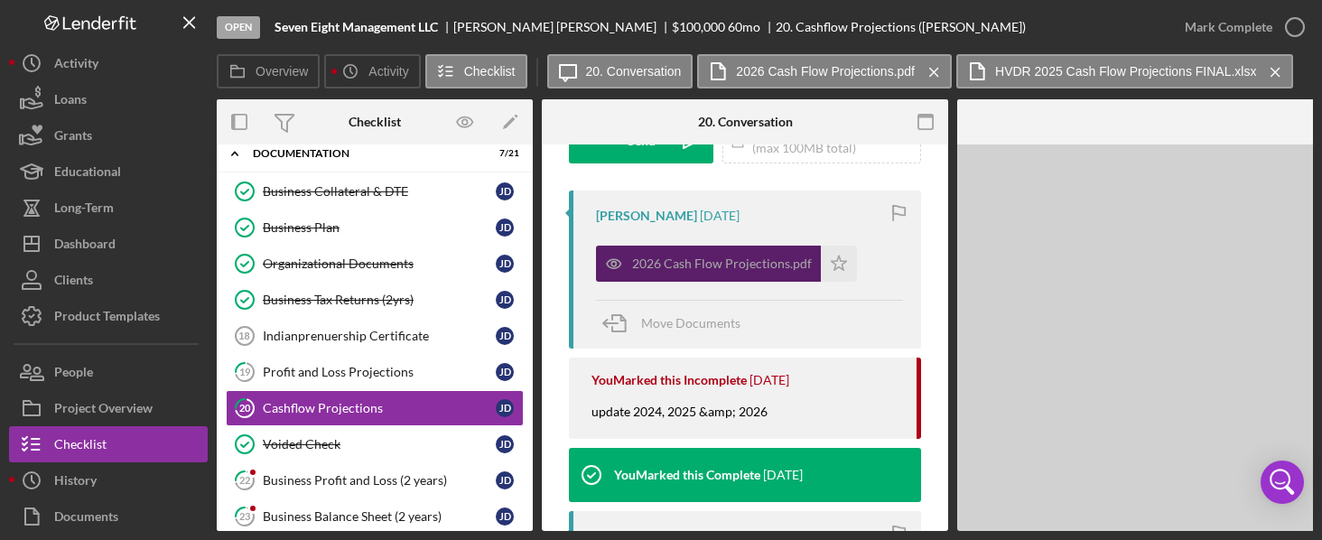
click at [750, 276] on div "2026 Cash Flow Projections.pdf" at bounding box center [708, 264] width 225 height 36
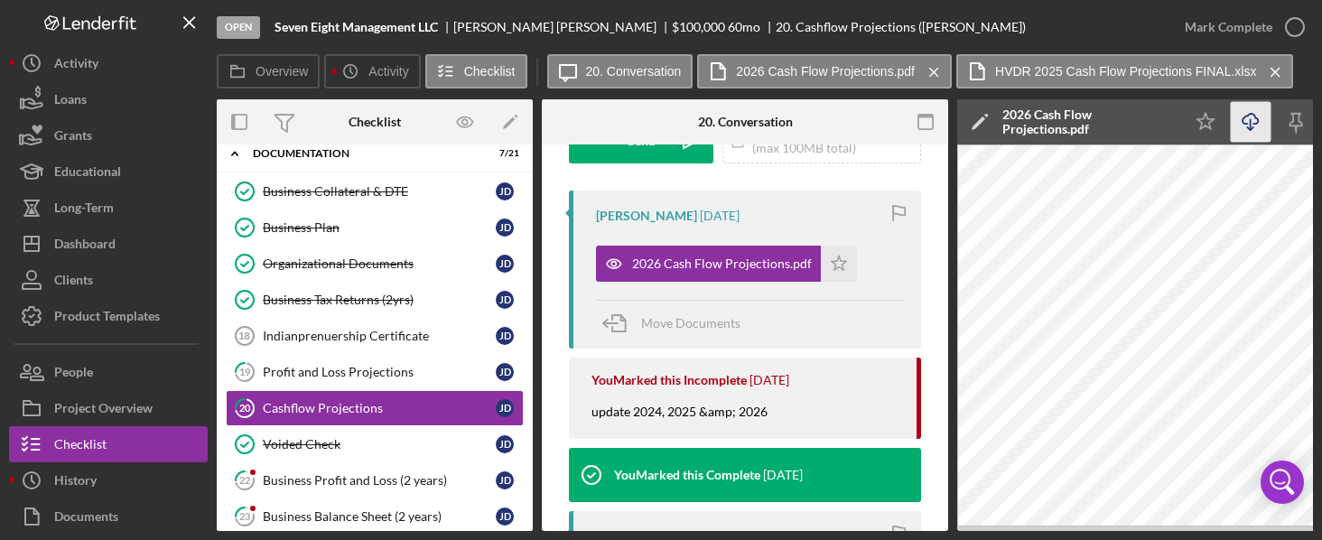
click at [1251, 122] on icon "Icon/Download" at bounding box center [1251, 122] width 41 height 41
click at [1255, 120] on icon "Icon/Download" at bounding box center [1251, 122] width 41 height 41
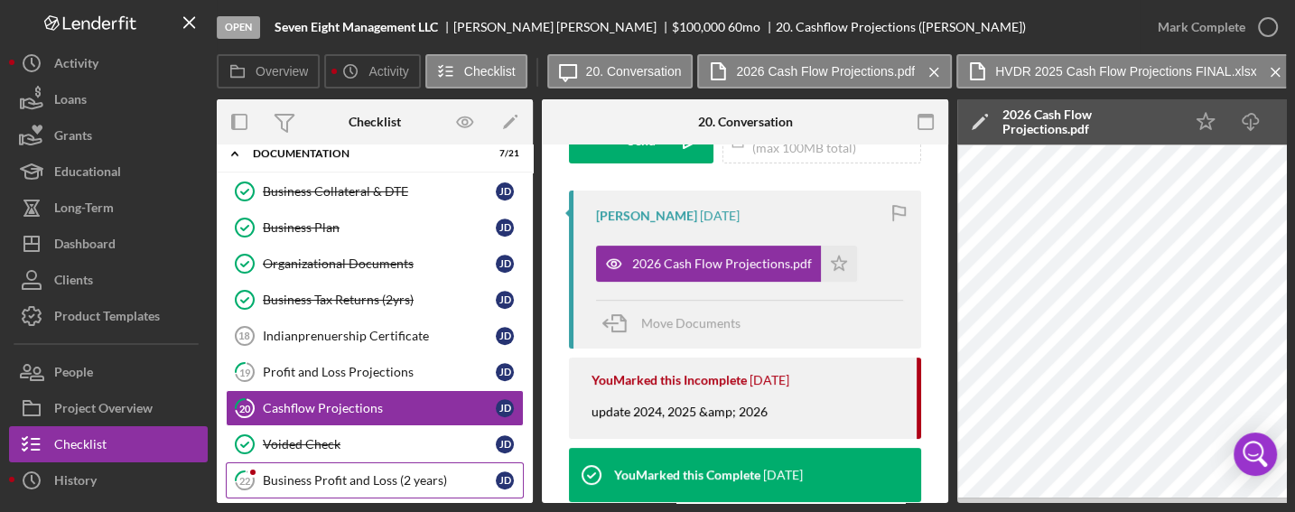
click at [368, 473] on div "Business Profit and Loss (2 years)" at bounding box center [379, 480] width 233 height 14
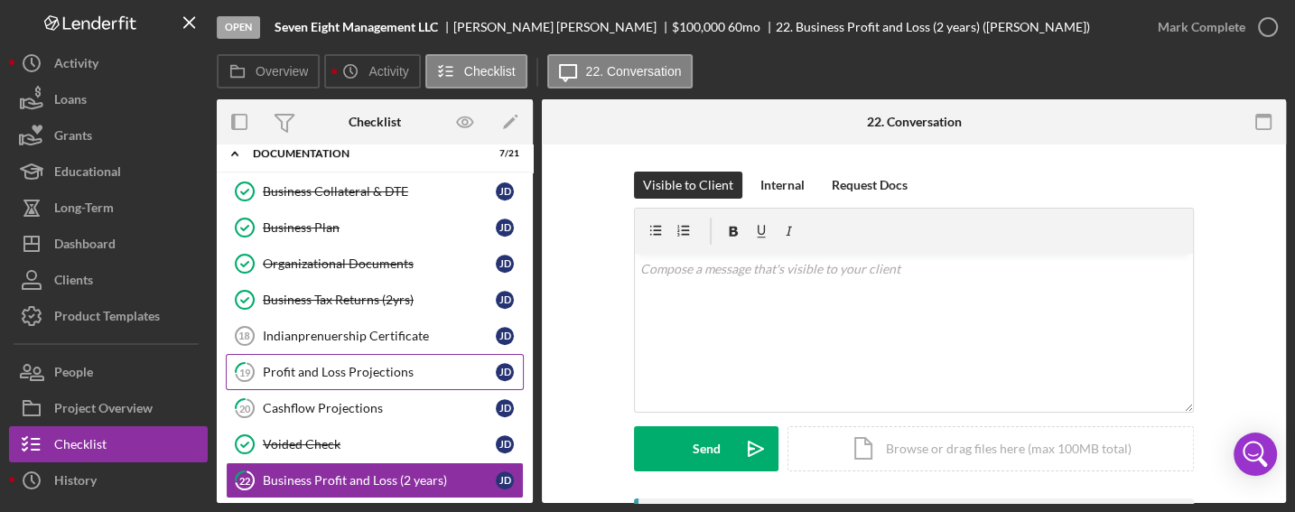
click at [386, 375] on link "19 Profit and Loss Projections [PERSON_NAME]" at bounding box center [375, 372] width 298 height 36
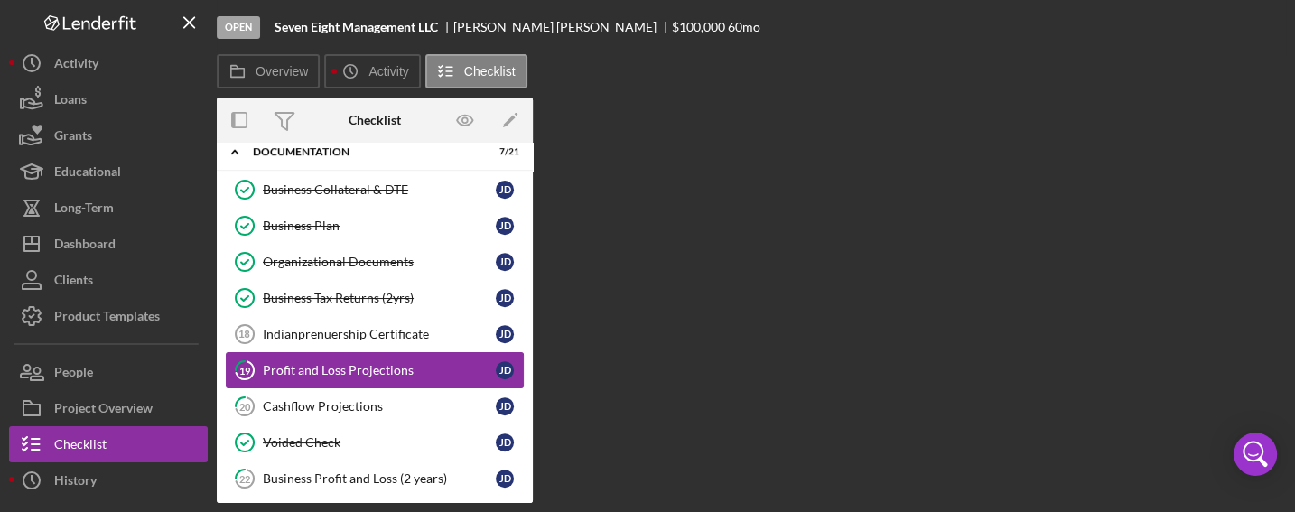
click at [386, 375] on link "19 Profit and Loss Projections [PERSON_NAME]" at bounding box center [375, 370] width 298 height 36
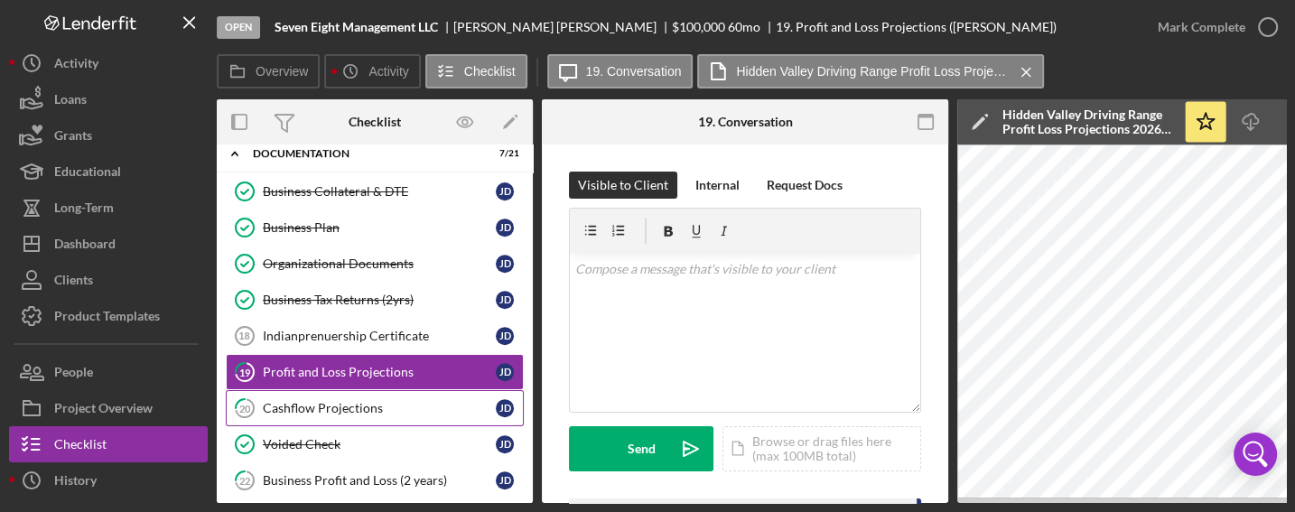
click at [339, 401] on div "Cashflow Projections" at bounding box center [379, 408] width 233 height 14
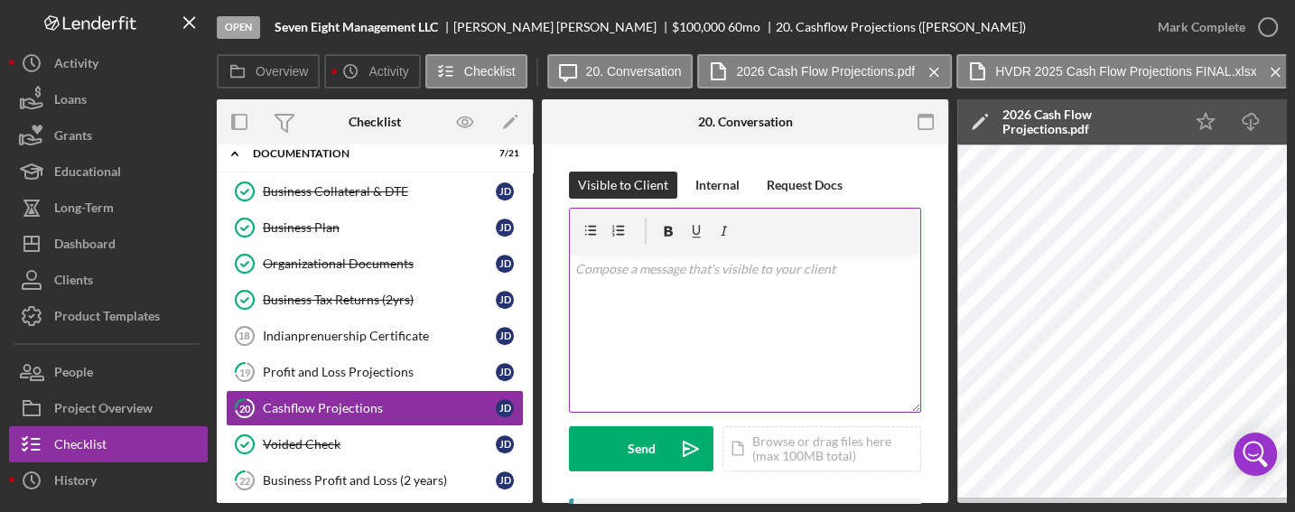
click at [679, 280] on div "v Color teal Color pink Remove color Add row above Add row below Add column bef…" at bounding box center [745, 333] width 350 height 158
click at [802, 262] on p "?do you have projections for 2027" at bounding box center [745, 269] width 340 height 20
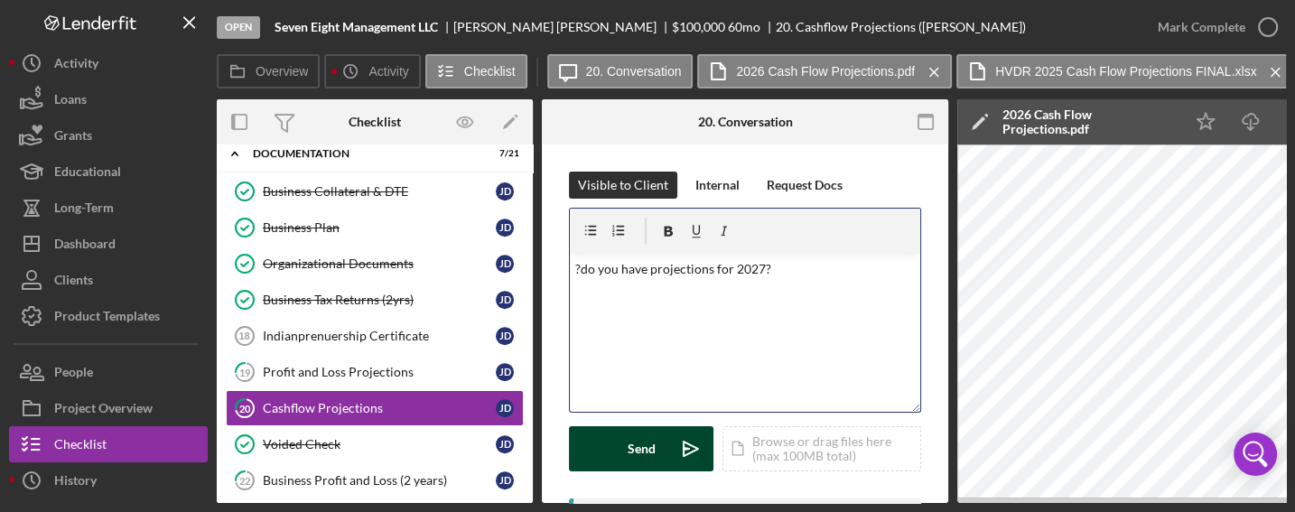
click at [649, 455] on div "Send" at bounding box center [642, 448] width 28 height 45
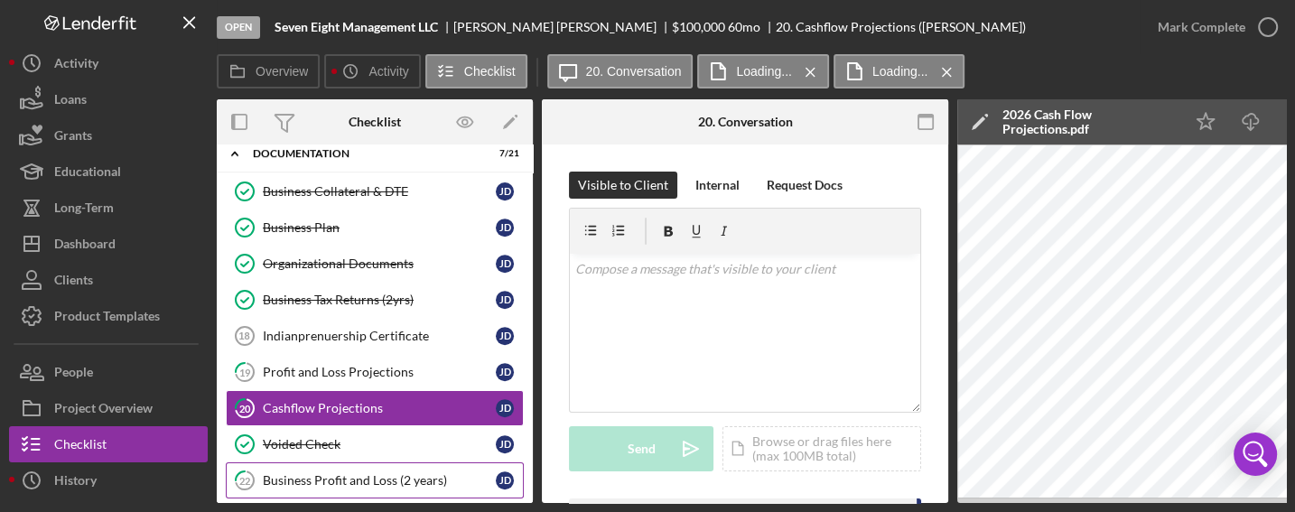
click at [361, 473] on div "Business Profit and Loss (2 years)" at bounding box center [379, 480] width 233 height 14
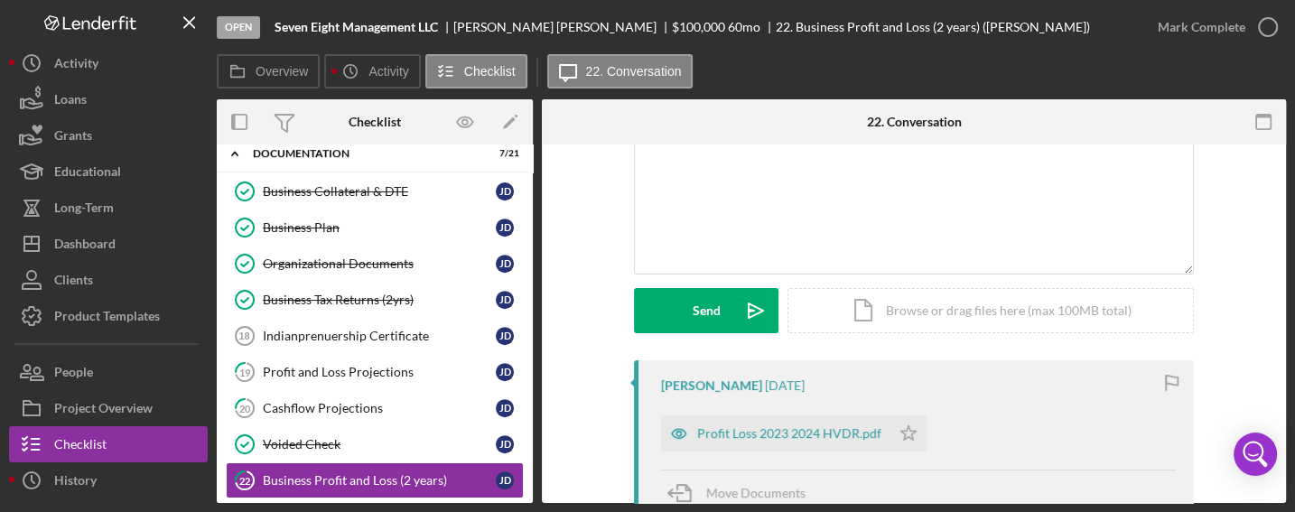
scroll to position [145, 0]
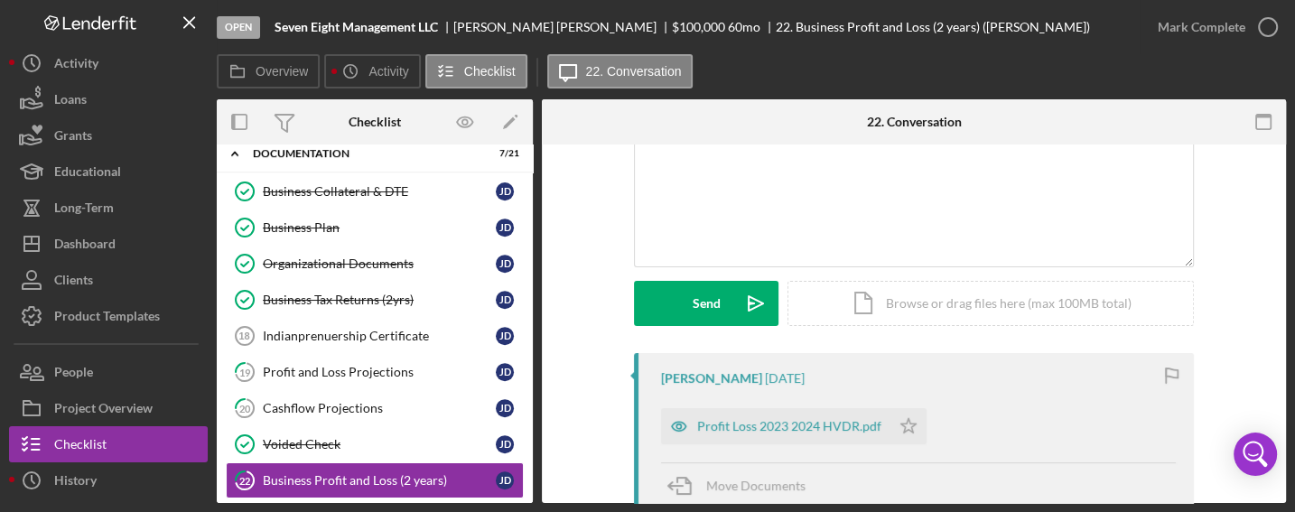
drag, startPoint x: 1288, startPoint y: 271, endPoint x: 1288, endPoint y: 301, distance: 29.8
click at [1288, 301] on div "Open Seven Eight Management LLC [PERSON_NAME] $100,000 $100,000 60 mo 22. Busin…" at bounding box center [647, 256] width 1295 height 512
drag, startPoint x: 1279, startPoint y: 284, endPoint x: 1286, endPoint y: 313, distance: 30.5
click at [1286, 313] on div "Open Seven Eight Management LLC [PERSON_NAME] $100,000 $100,000 60 mo 22. Busin…" at bounding box center [647, 256] width 1295 height 512
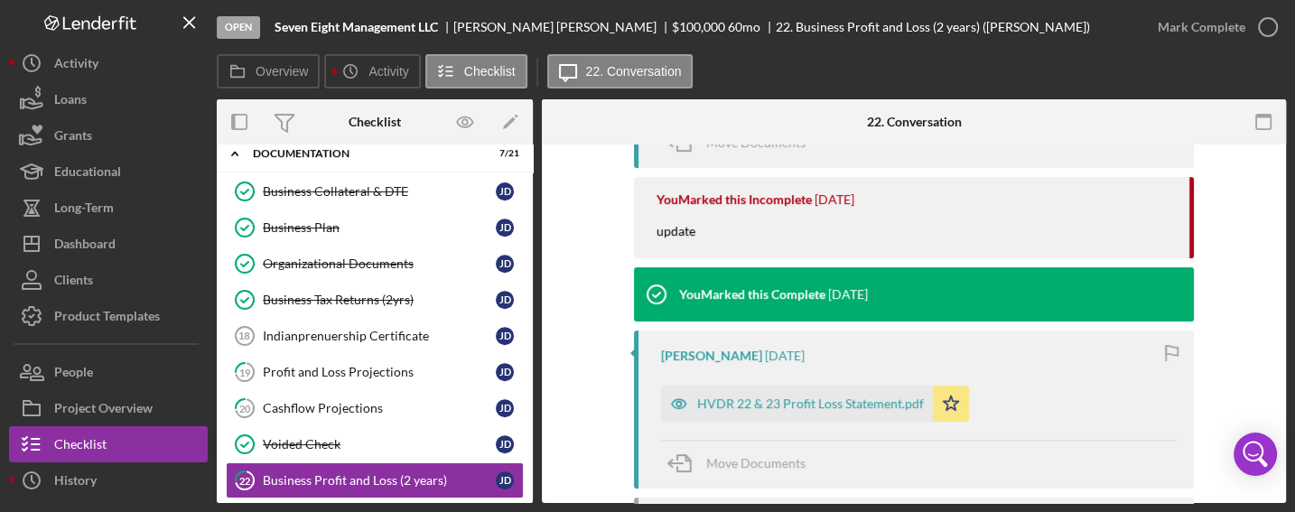
scroll to position [491, 0]
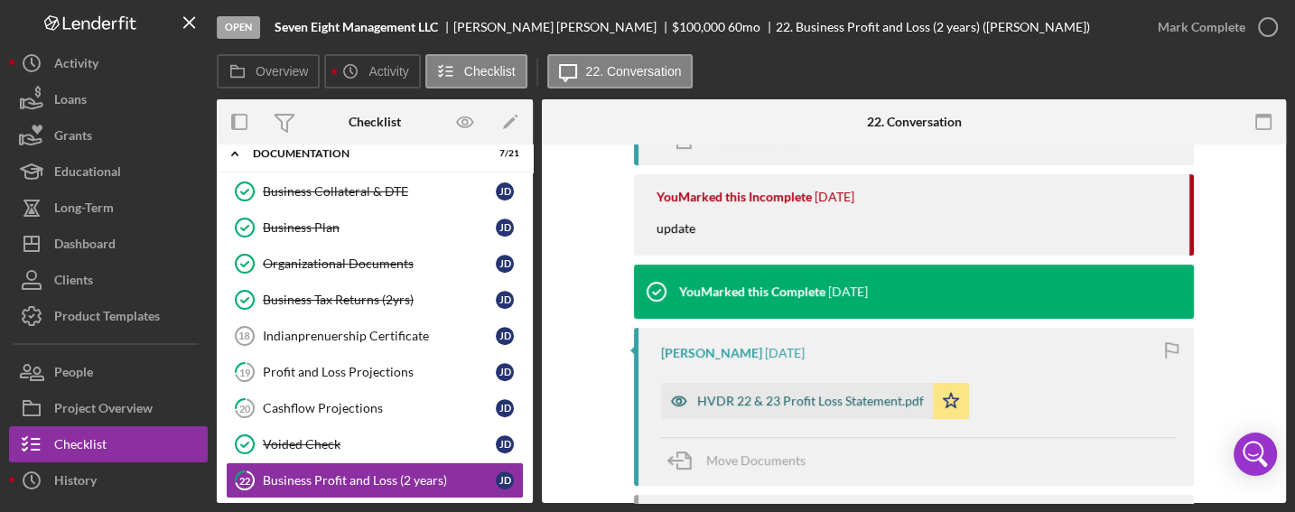
click at [826, 400] on div "HVDR 22 & 23 Profit Loss Statement.pdf" at bounding box center [810, 401] width 227 height 14
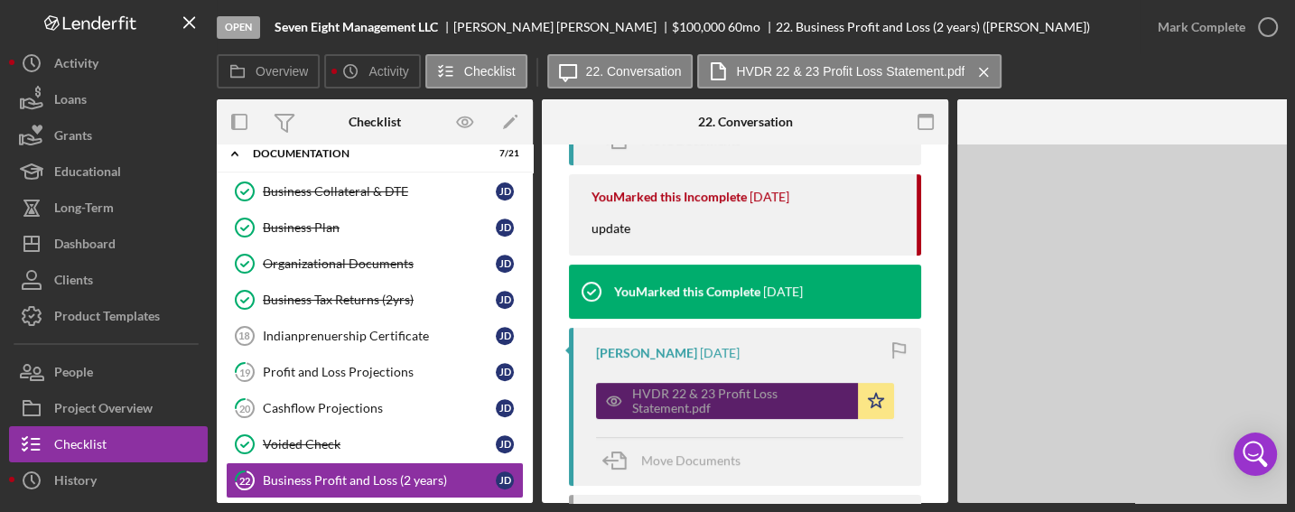
click at [826, 400] on div "HVDR 22 & 23 Profit Loss Statement.pdf" at bounding box center [740, 400] width 217 height 29
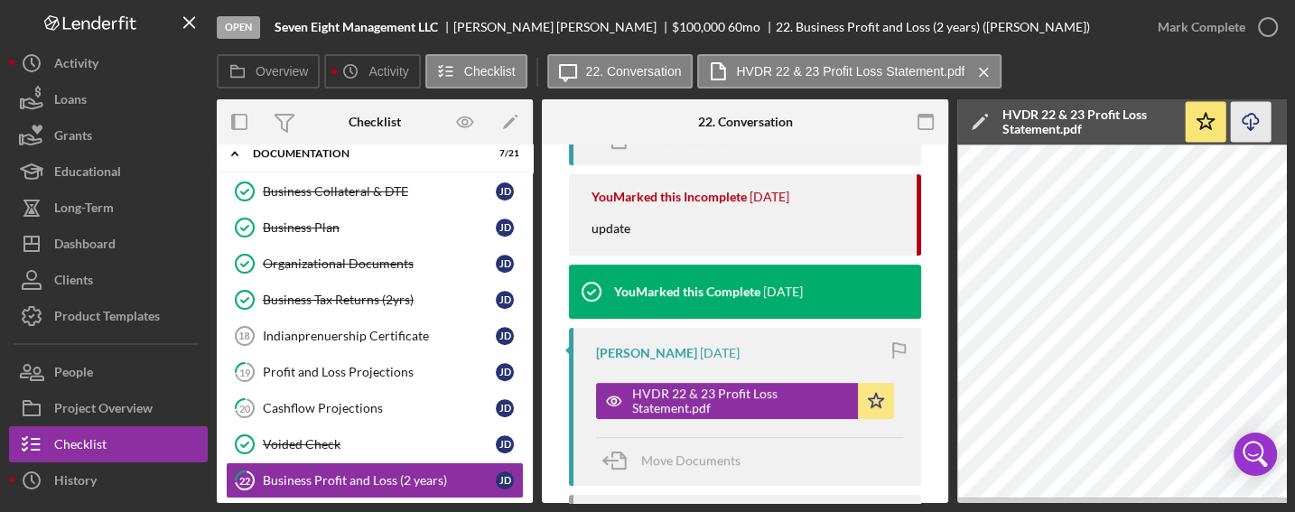
click at [1251, 125] on line "button" at bounding box center [1251, 124] width 0 height 10
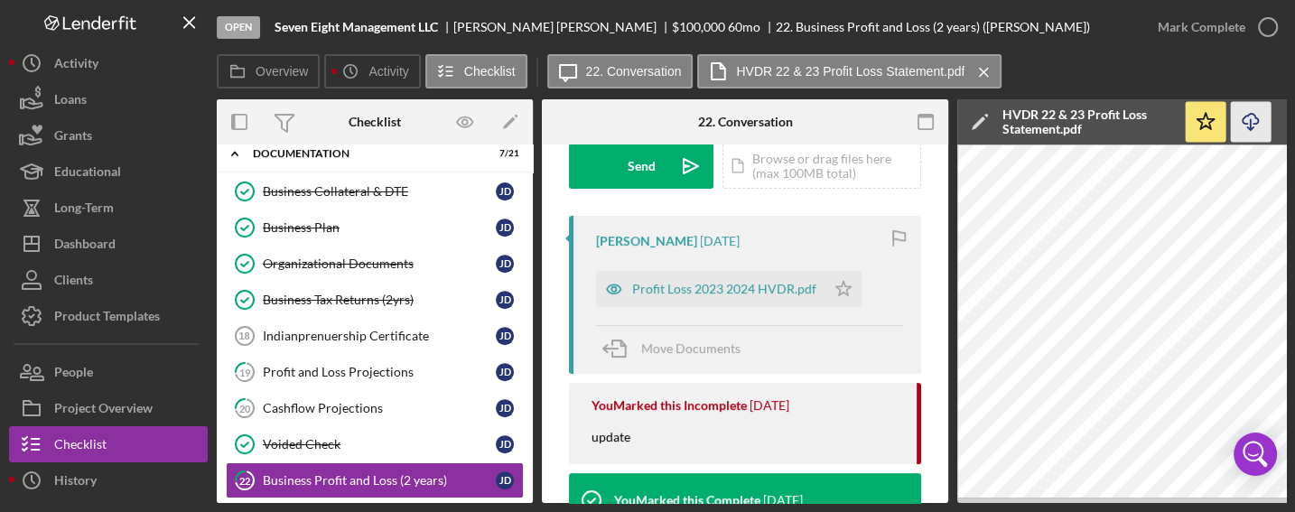
scroll to position [265, 0]
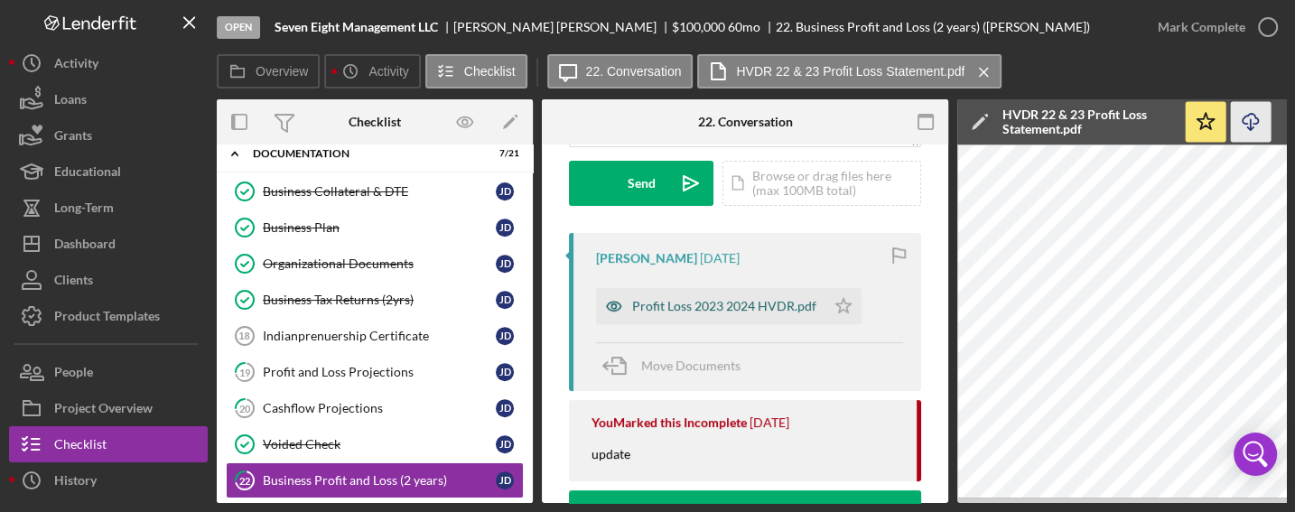
click at [725, 300] on div "Profit Loss 2023 2024 HVDR.pdf" at bounding box center [724, 306] width 184 height 14
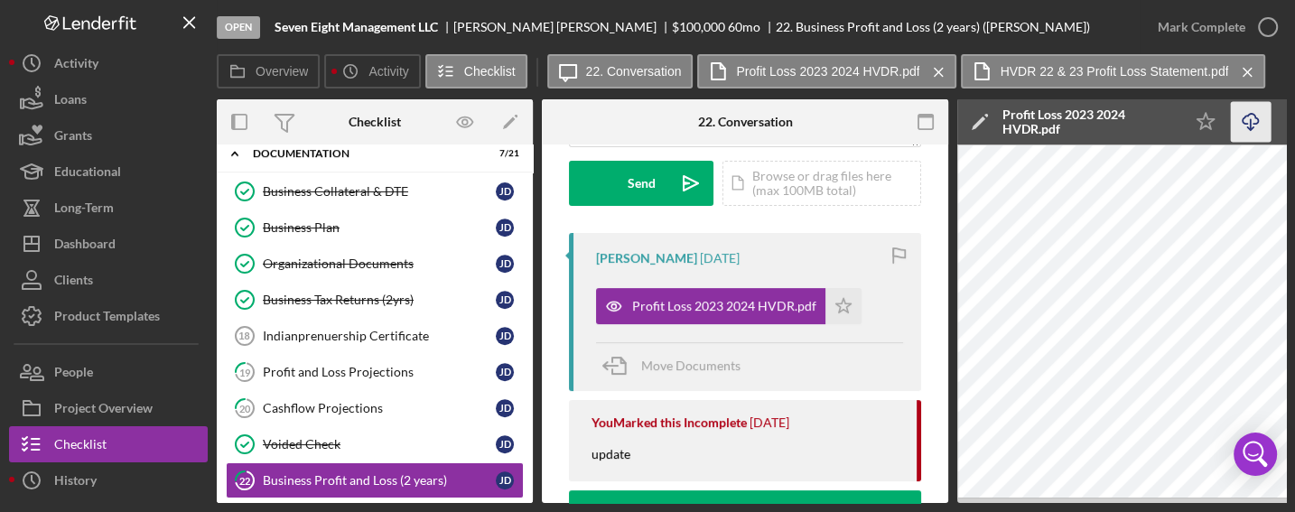
click at [1247, 120] on icon "Icon/Download" at bounding box center [1251, 122] width 41 height 41
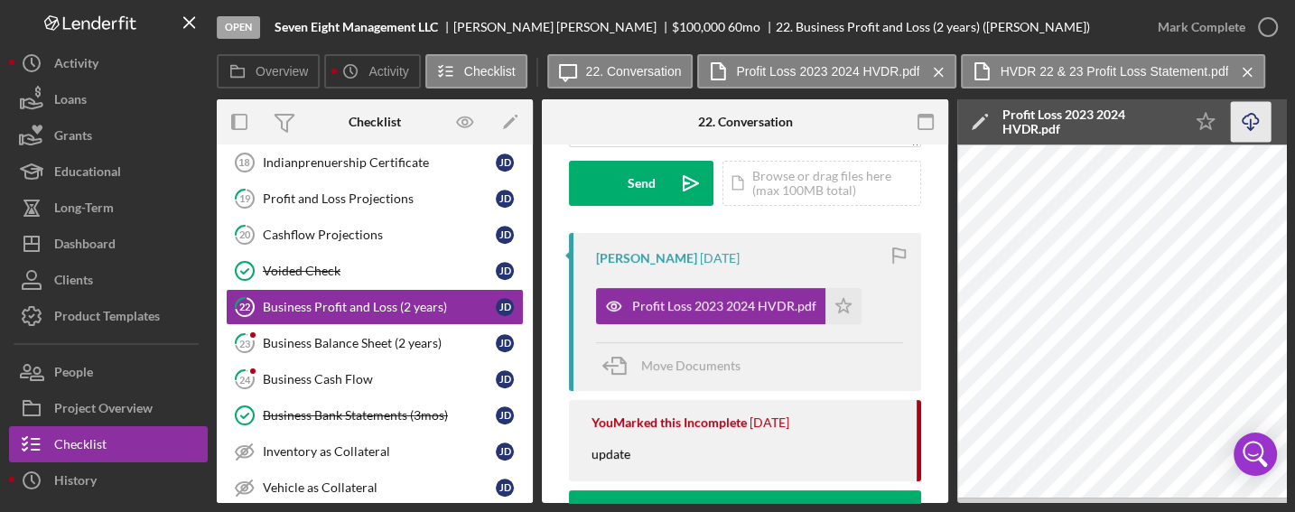
scroll to position [867, 0]
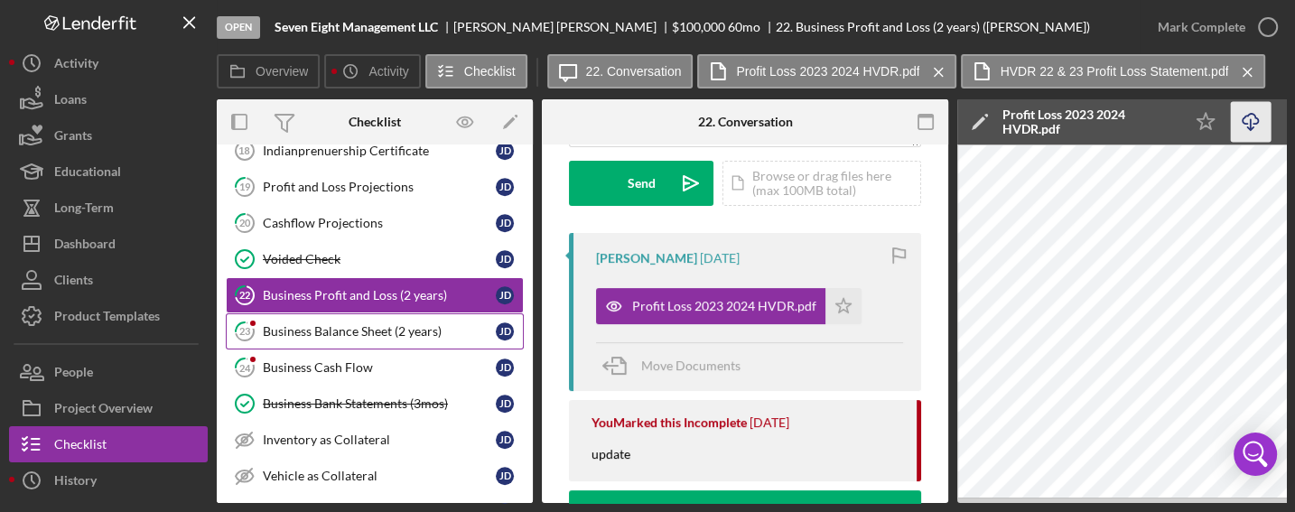
click at [368, 327] on div "Business Balance Sheet (2 years)" at bounding box center [379, 331] width 233 height 14
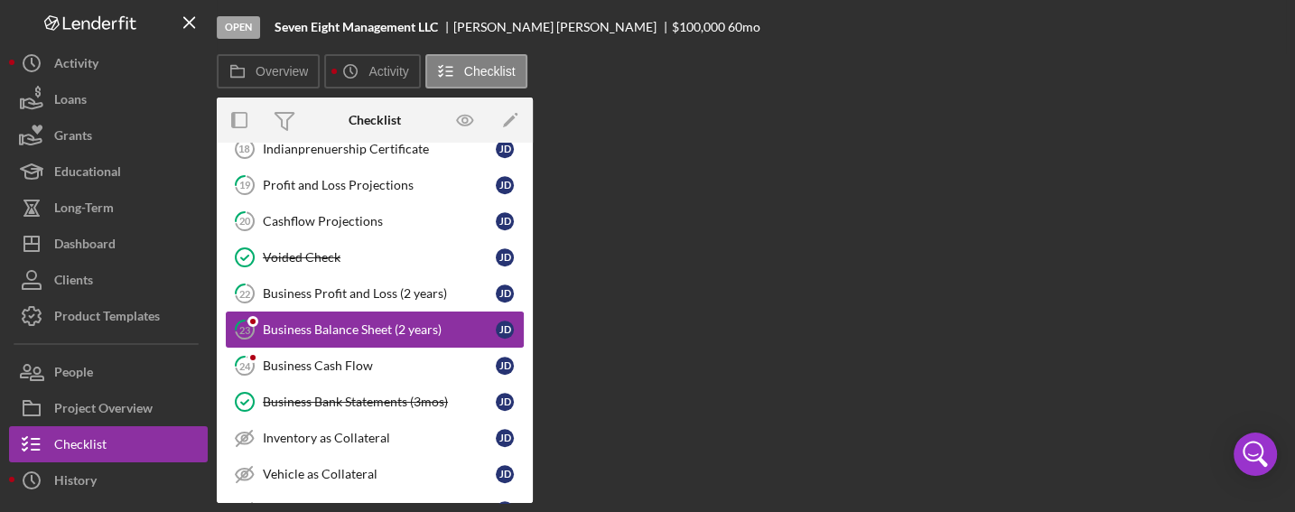
click at [368, 327] on div "Business Balance Sheet (2 years)" at bounding box center [379, 329] width 233 height 14
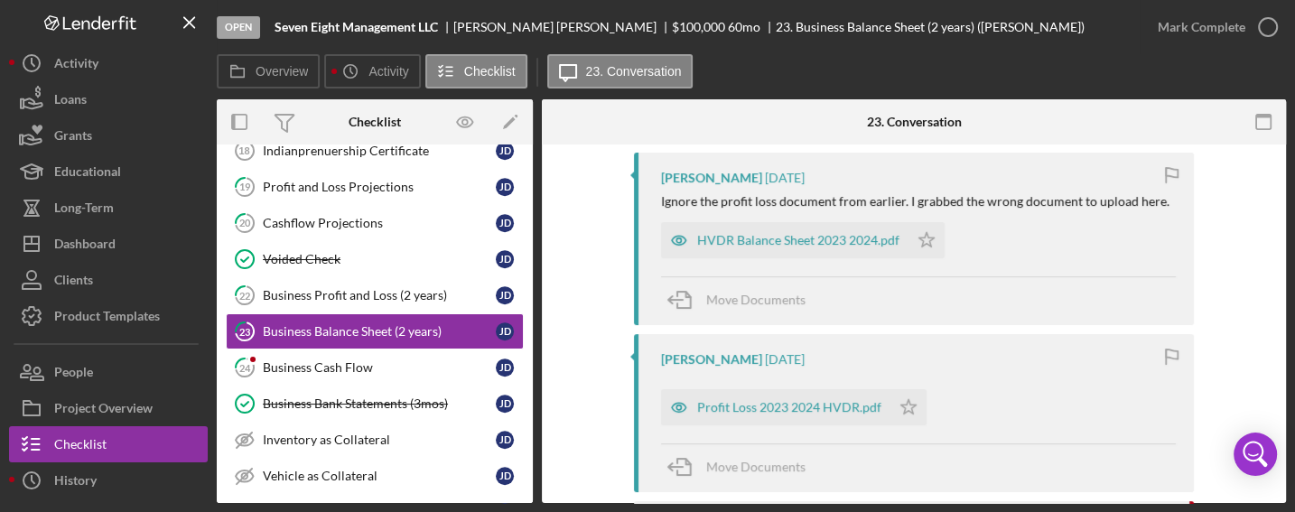
scroll to position [343, 0]
click at [778, 236] on div "HVDR Balance Sheet 2023 2024.pdf" at bounding box center [798, 243] width 202 height 14
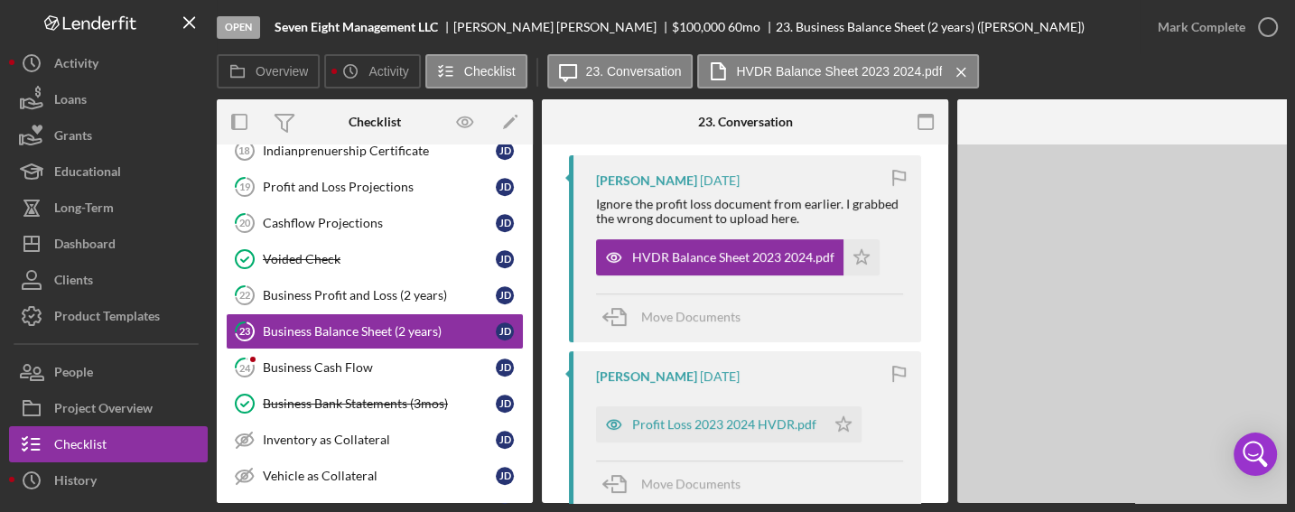
click at [778, 234] on div "HVDR Balance Sheet 2023 2024.pdf Icon/Star" at bounding box center [742, 252] width 293 height 45
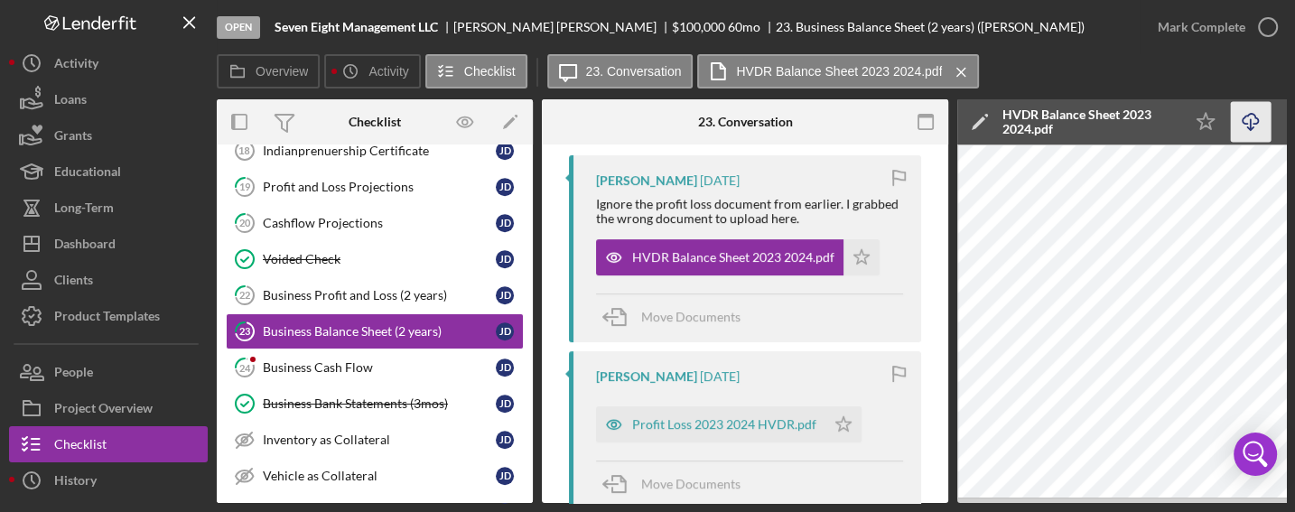
click at [1258, 116] on icon "Icon/Download" at bounding box center [1251, 122] width 41 height 41
